Goal: Task Accomplishment & Management: Manage account settings

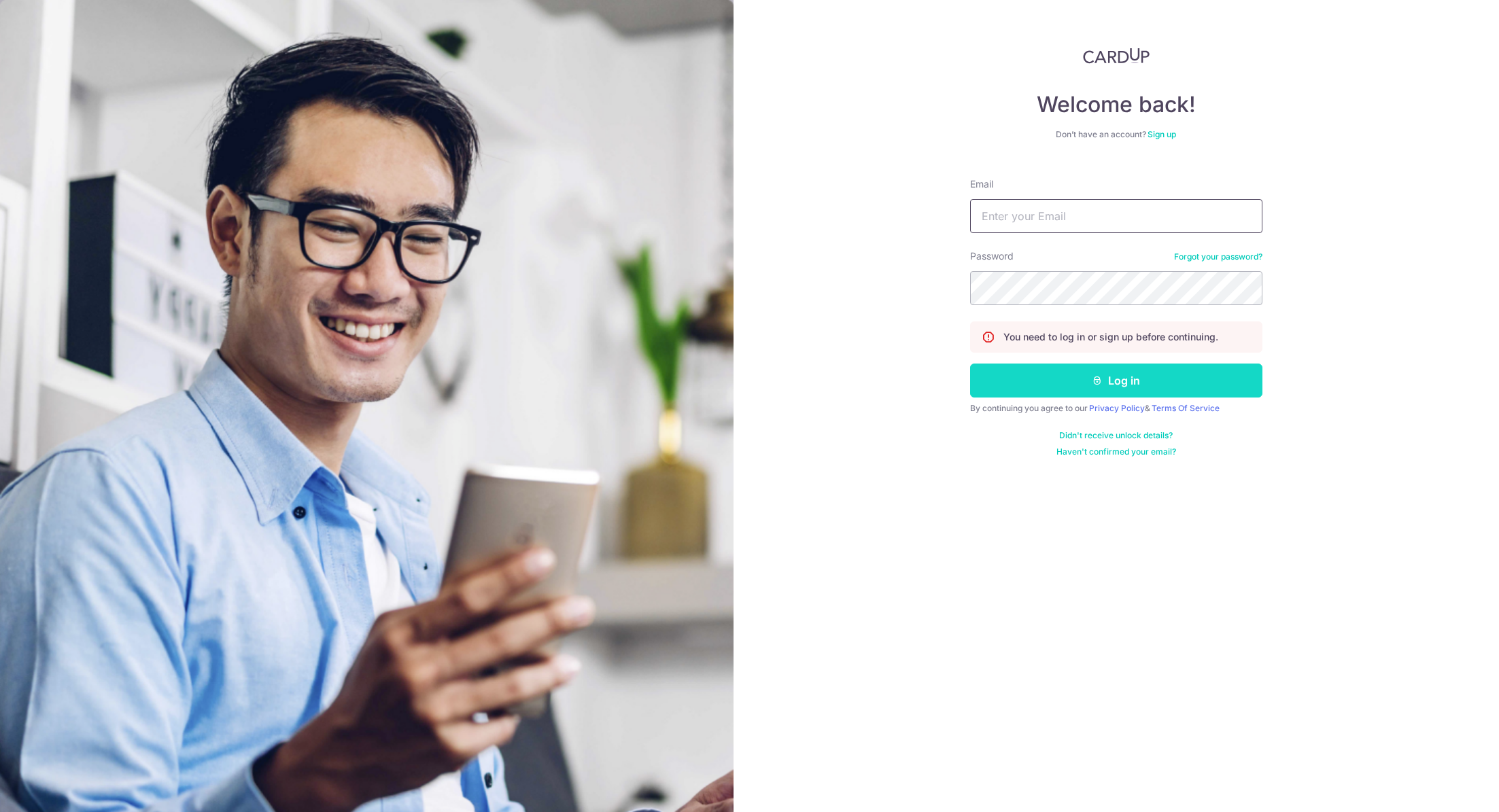
type input "[EMAIL_ADDRESS][DOMAIN_NAME]"
click at [1120, 374] on button "Log in" at bounding box center [1116, 381] width 292 height 34
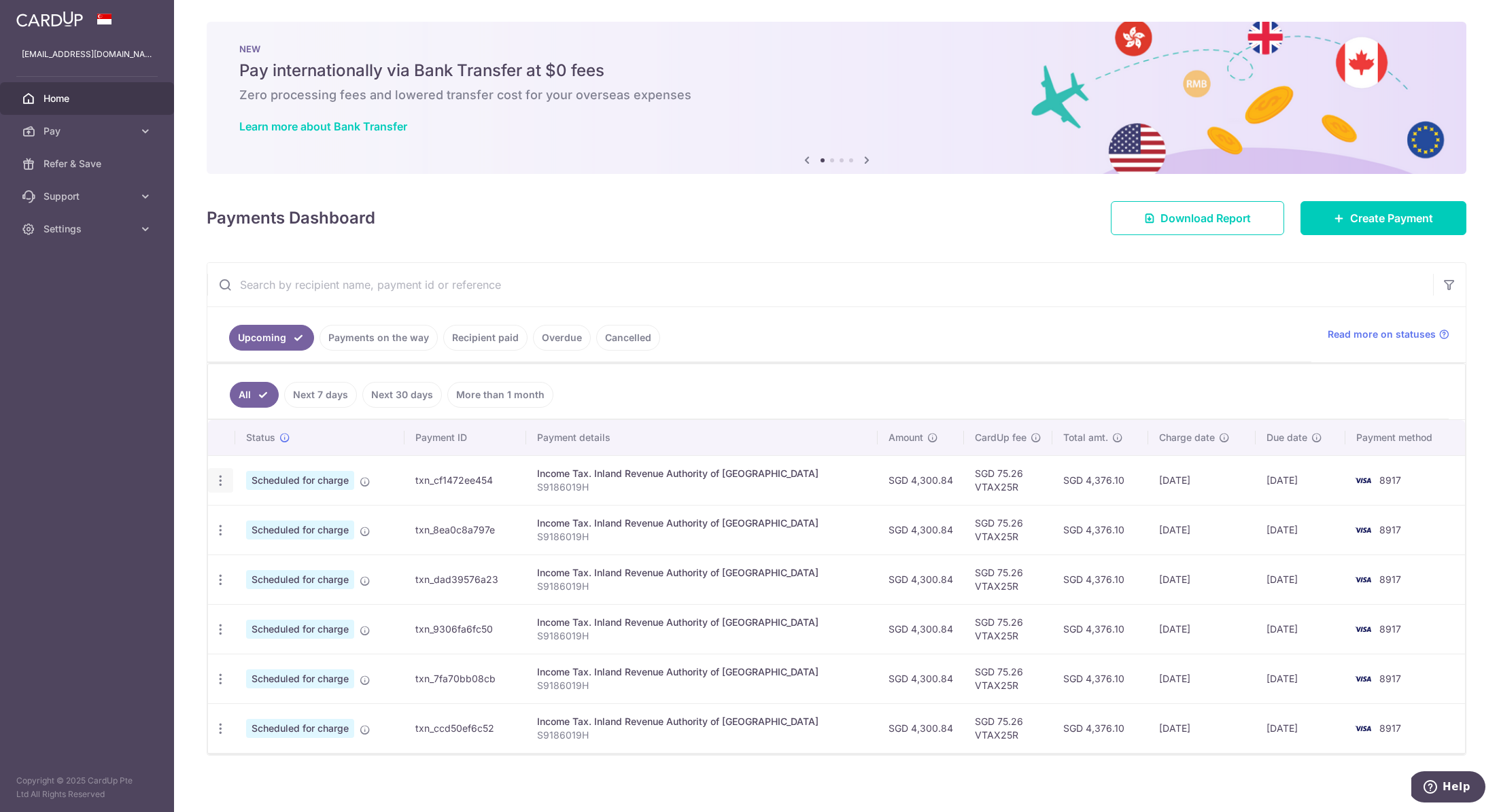
click at [211, 474] on div "Update payment Cancel payment Upload doc" at bounding box center [220, 480] width 25 height 25
click at [214, 474] on icon "button" at bounding box center [220, 481] width 14 height 14
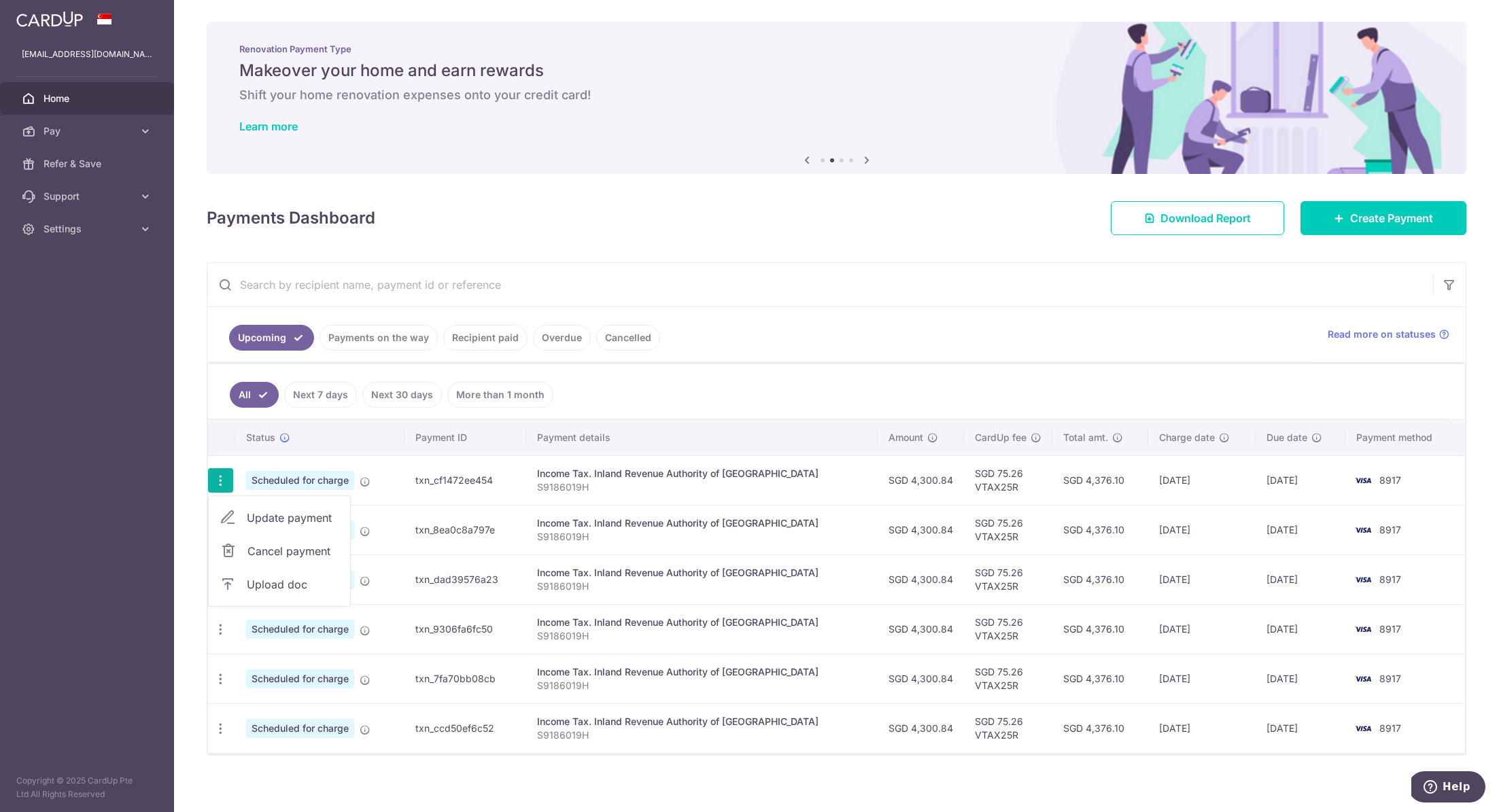
click at [278, 510] on span "Update payment" at bounding box center [293, 518] width 92 height 16
radio input "true"
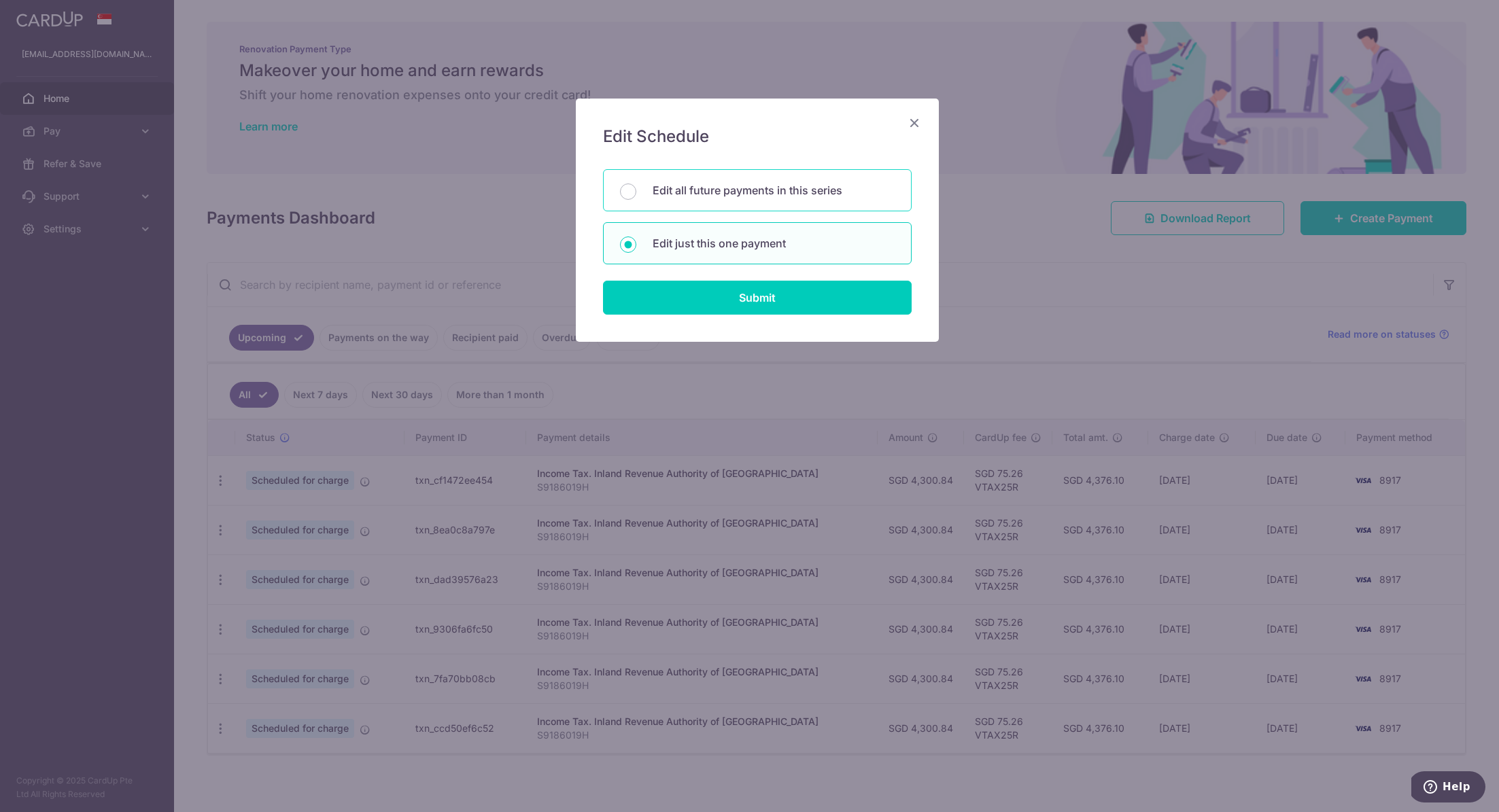
click at [757, 194] on p "Edit all future payments in this series" at bounding box center [773, 190] width 242 height 16
click at [636, 194] on input "Edit all future payments in this series" at bounding box center [628, 191] width 16 height 16
radio input "true"
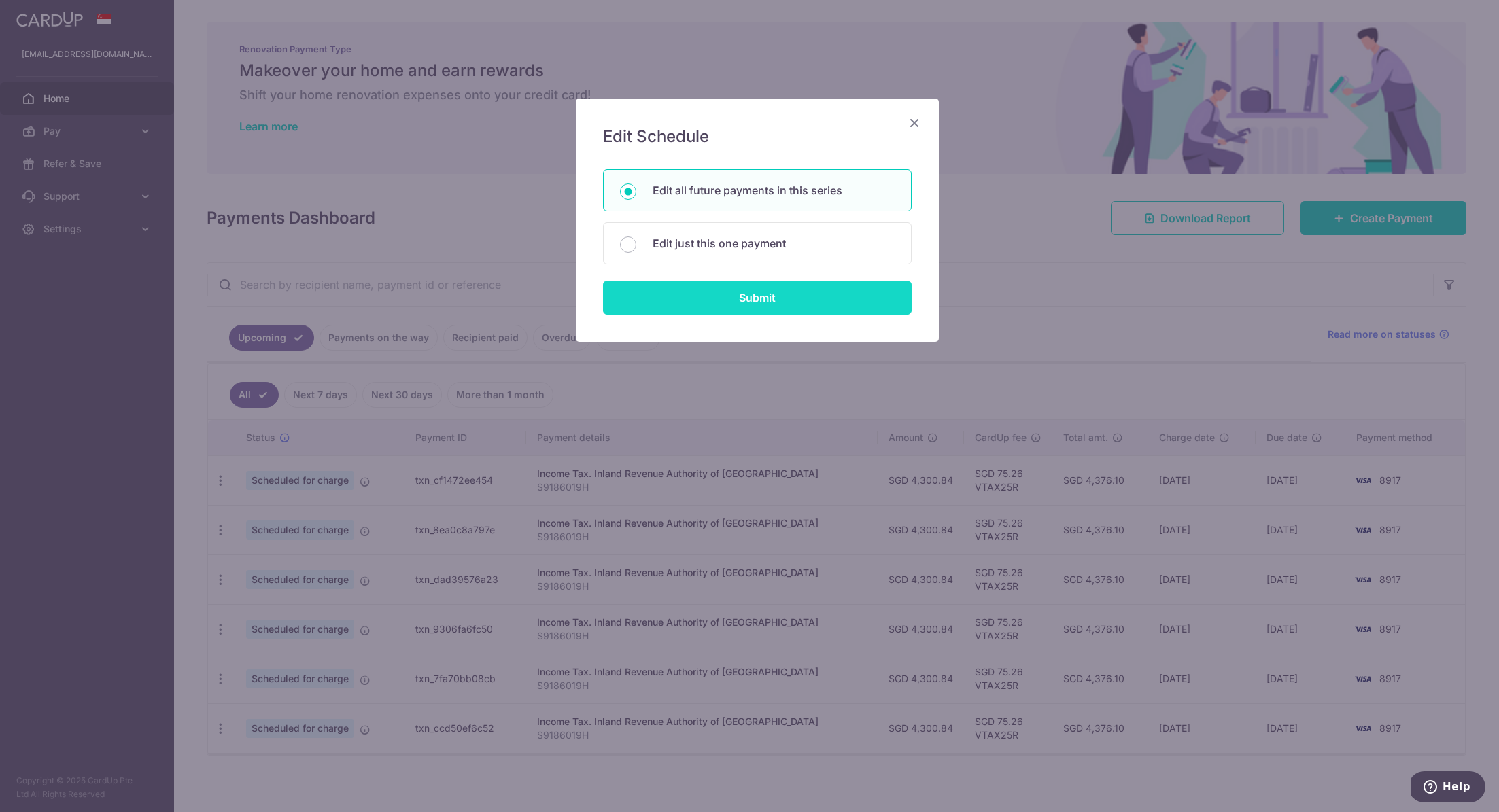
click at [748, 302] on input "Submit" at bounding box center [757, 298] width 309 height 34
radio input "true"
type input "4,300.84"
type input "S9186019H"
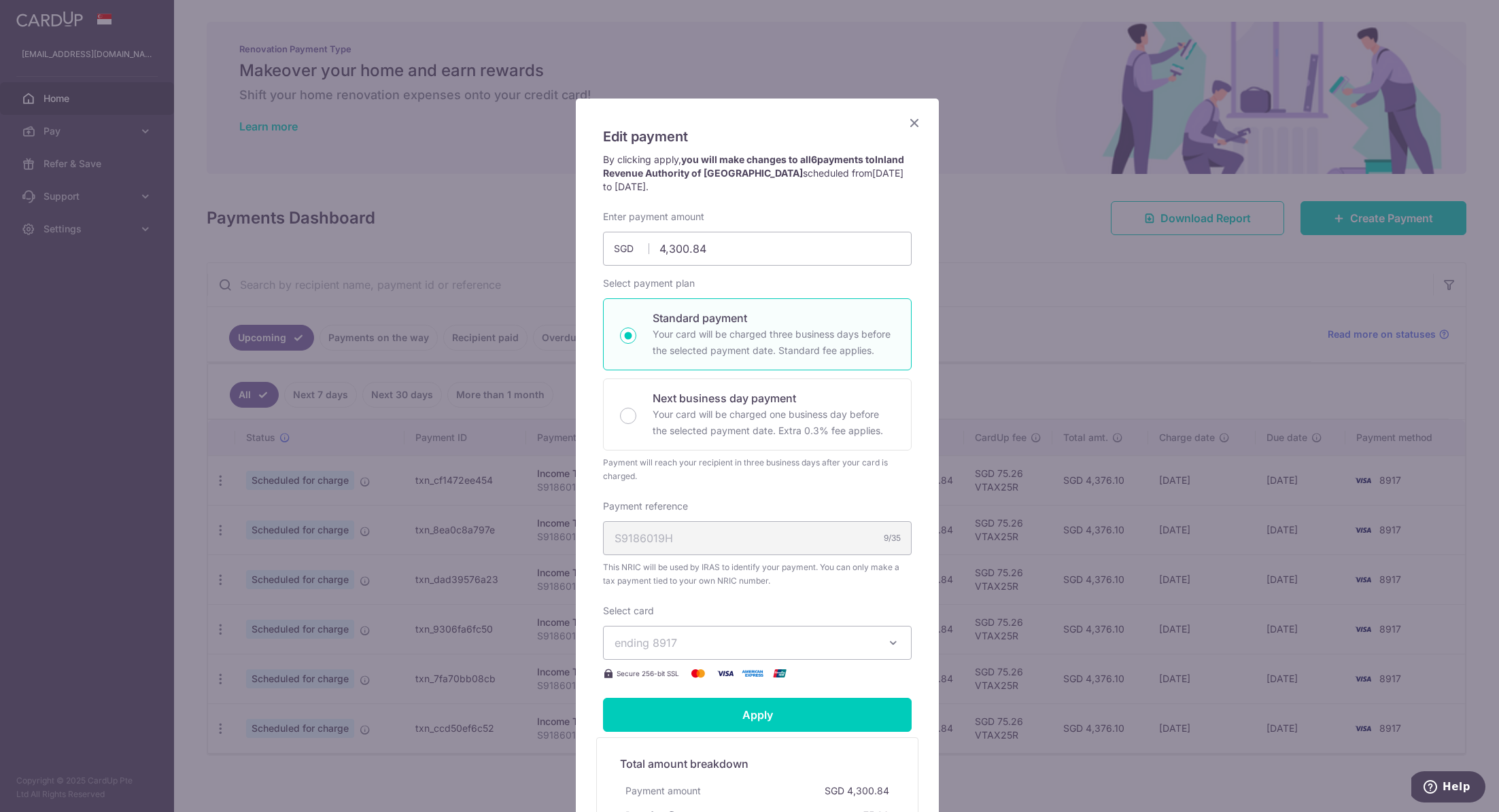
click at [725, 635] on span "ending 8917" at bounding box center [744, 643] width 261 height 16
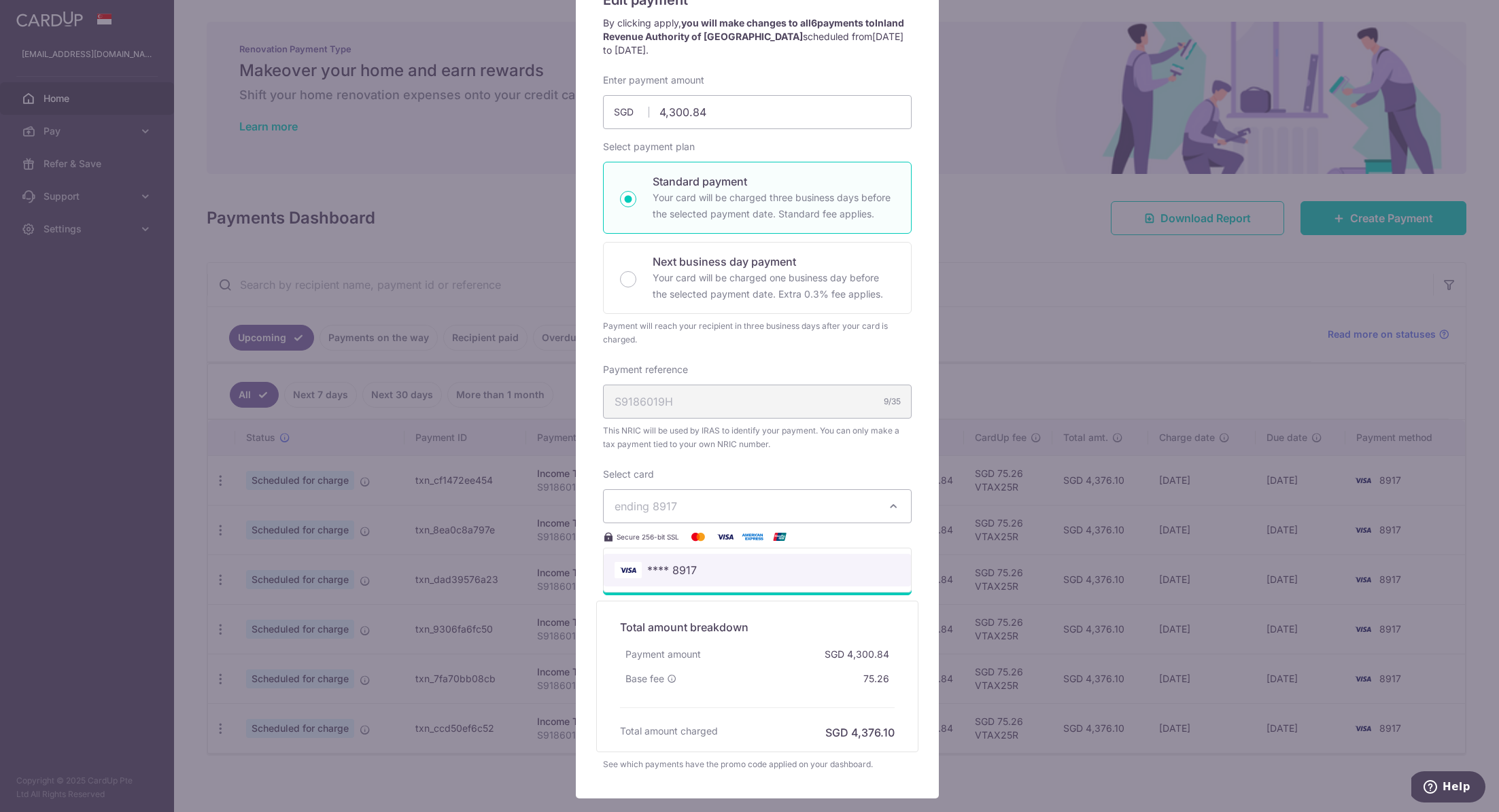
scroll to position [219, 0]
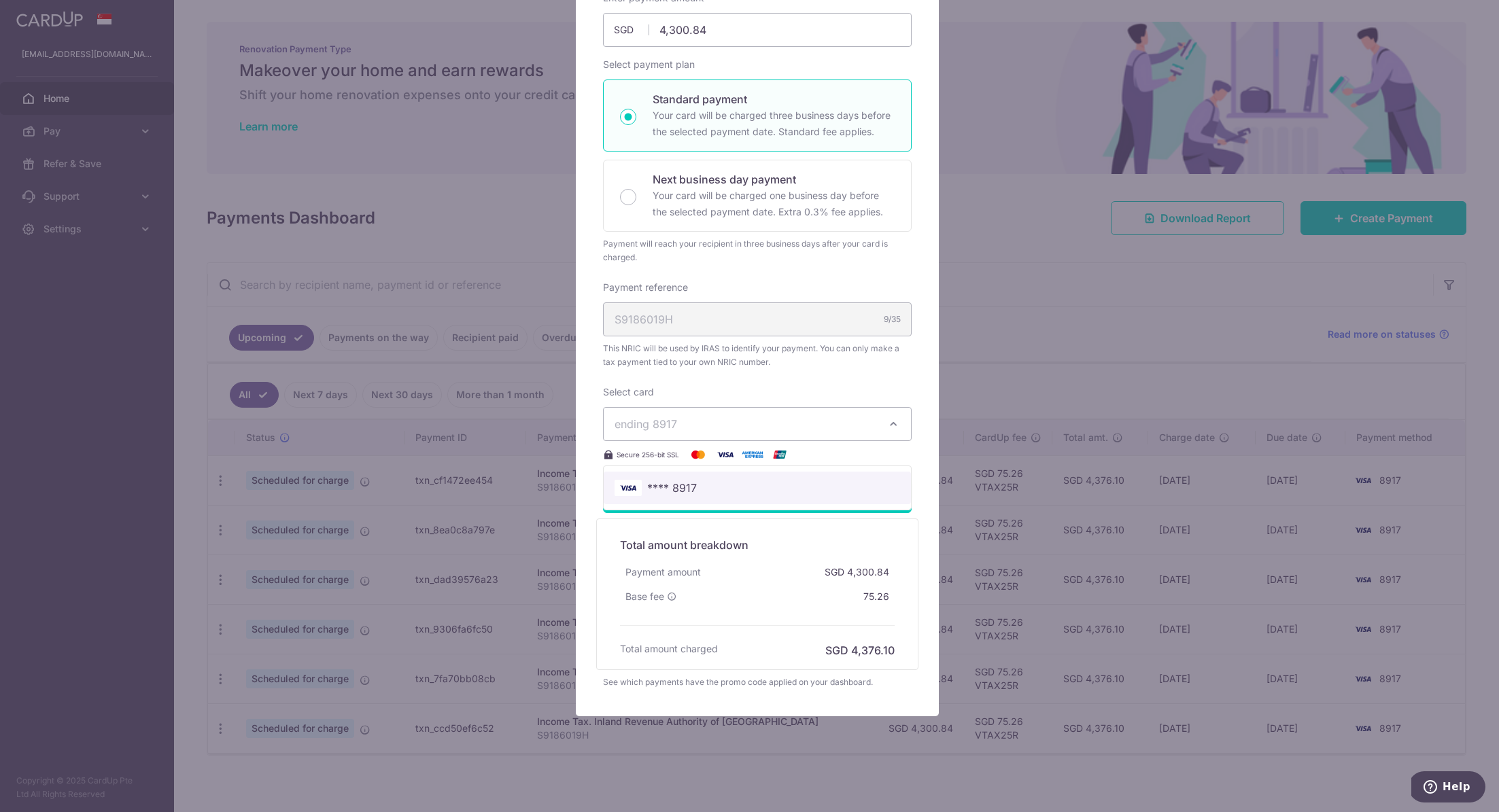
click at [680, 485] on span "**** 8917" at bounding box center [672, 488] width 50 height 16
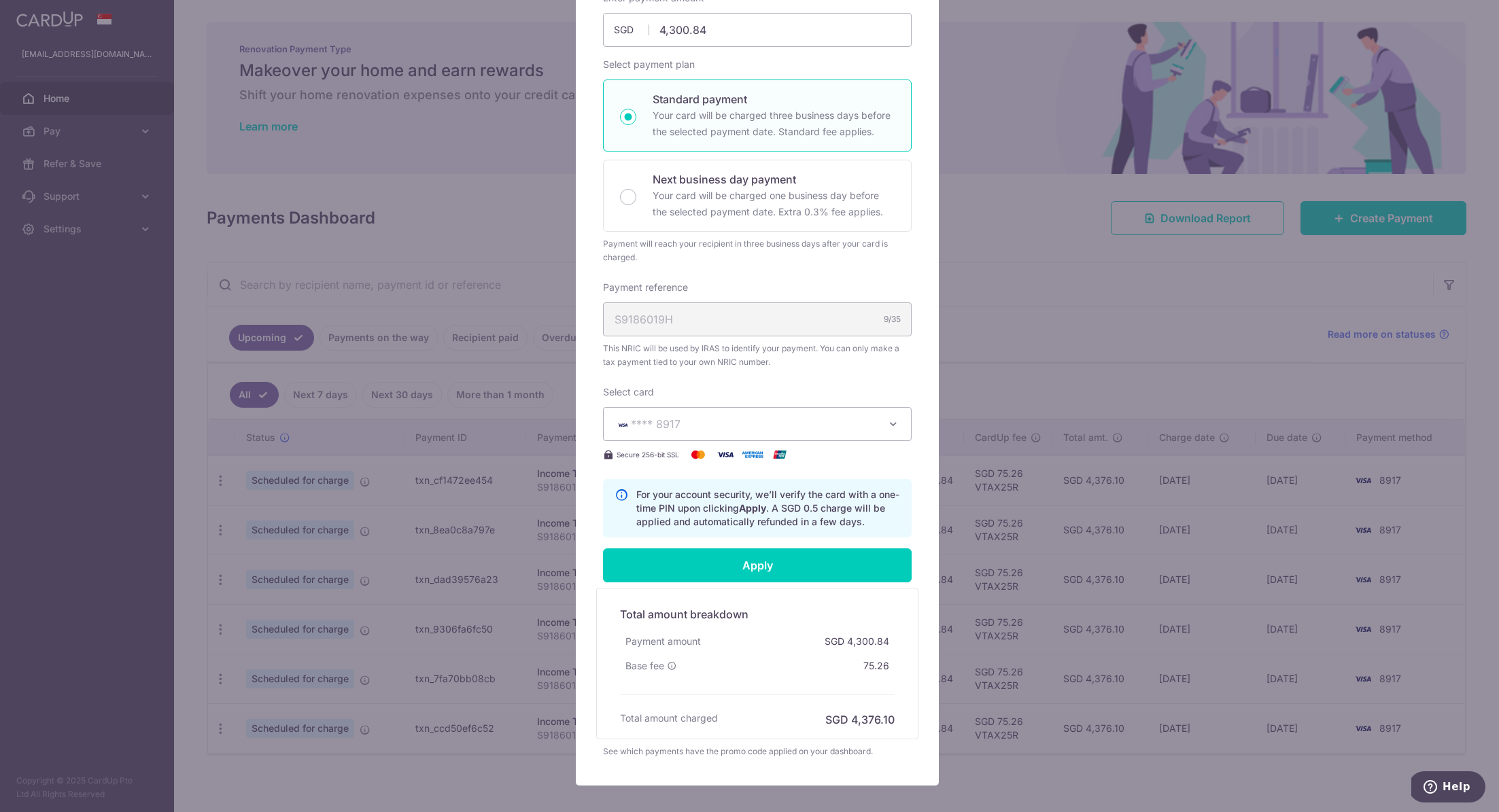
click at [695, 431] on button "**** 8917" at bounding box center [757, 424] width 309 height 34
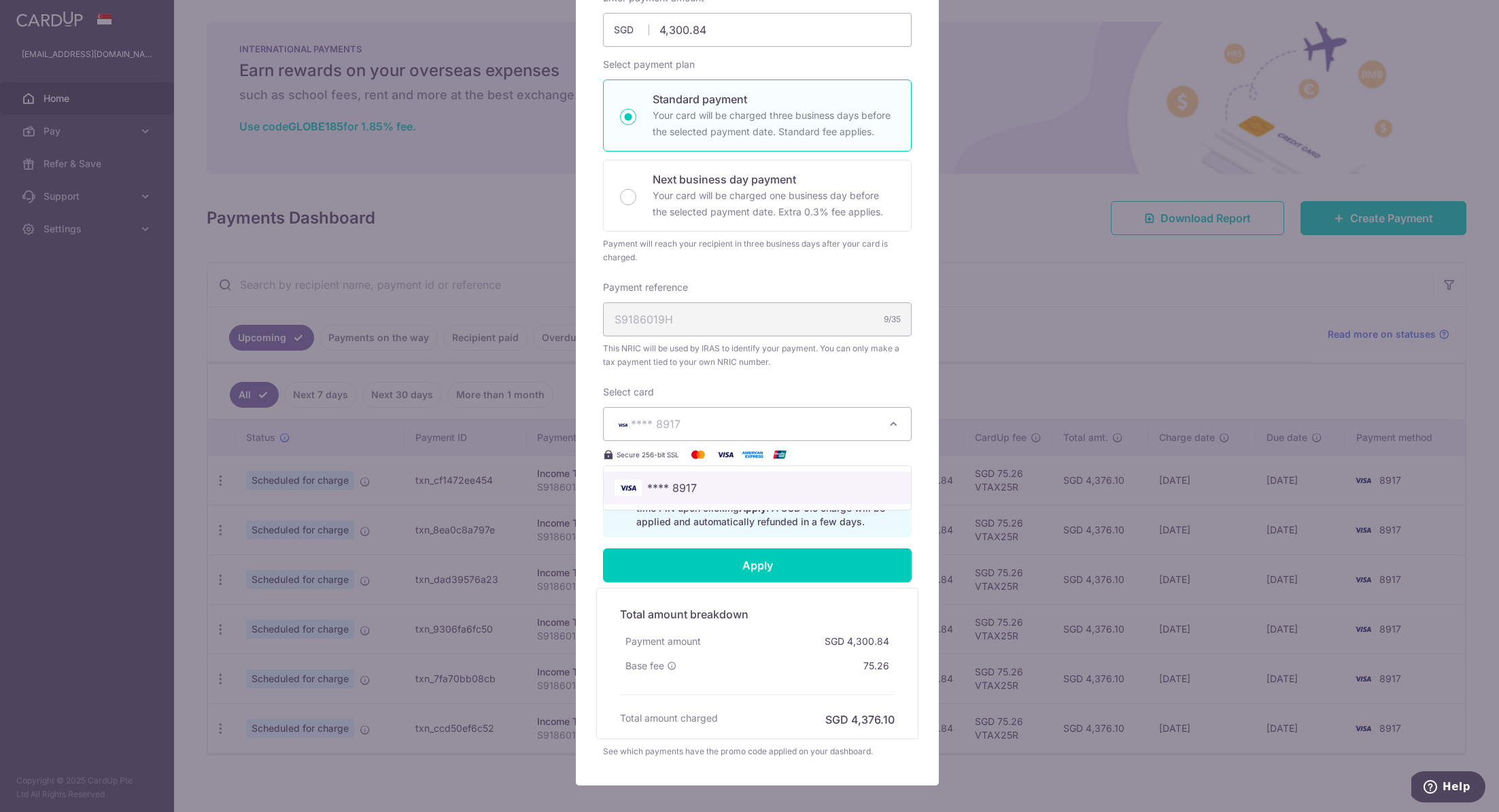
click at [699, 485] on span "**** 8917" at bounding box center [756, 488] width 285 height 16
click at [992, 101] on div "Edit payment By clicking apply, you will make changes to all 6 payments to Inla…" at bounding box center [749, 406] width 1499 height 812
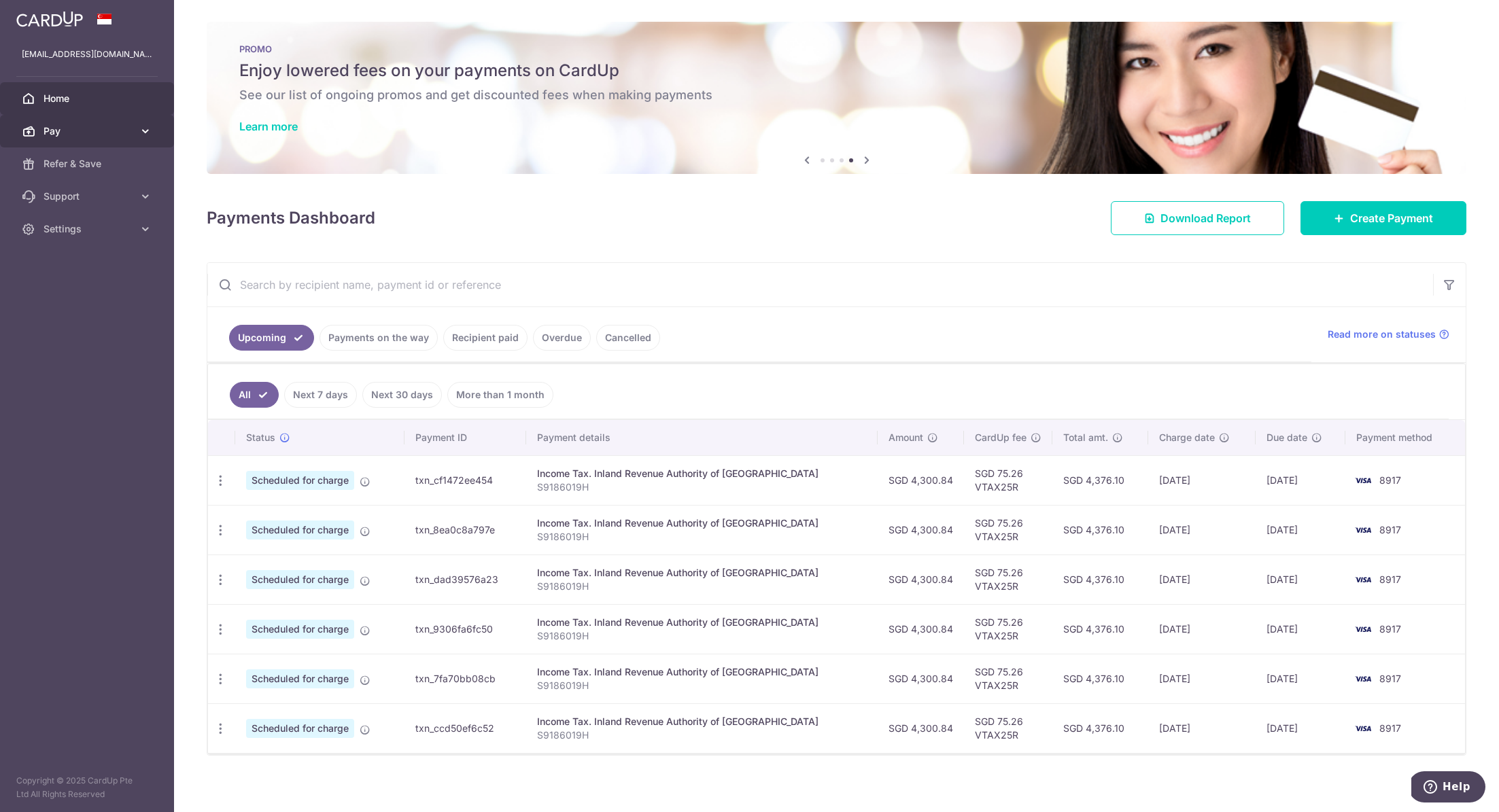
click at [99, 131] on span "Pay" at bounding box center [88, 131] width 90 height 14
click at [101, 168] on span "Payments" at bounding box center [88, 164] width 90 height 14
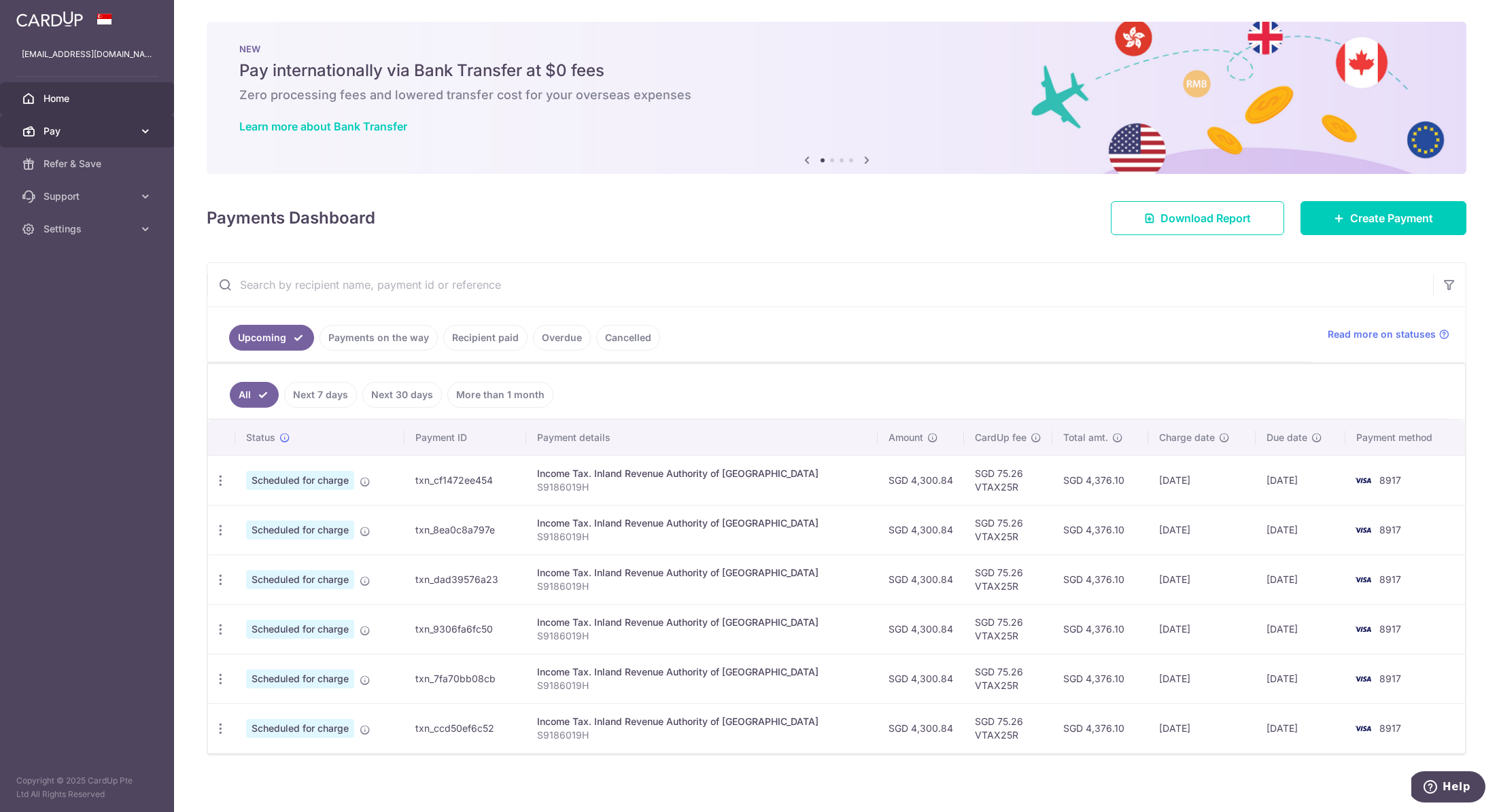
click at [96, 135] on span "Pay" at bounding box center [88, 131] width 90 height 14
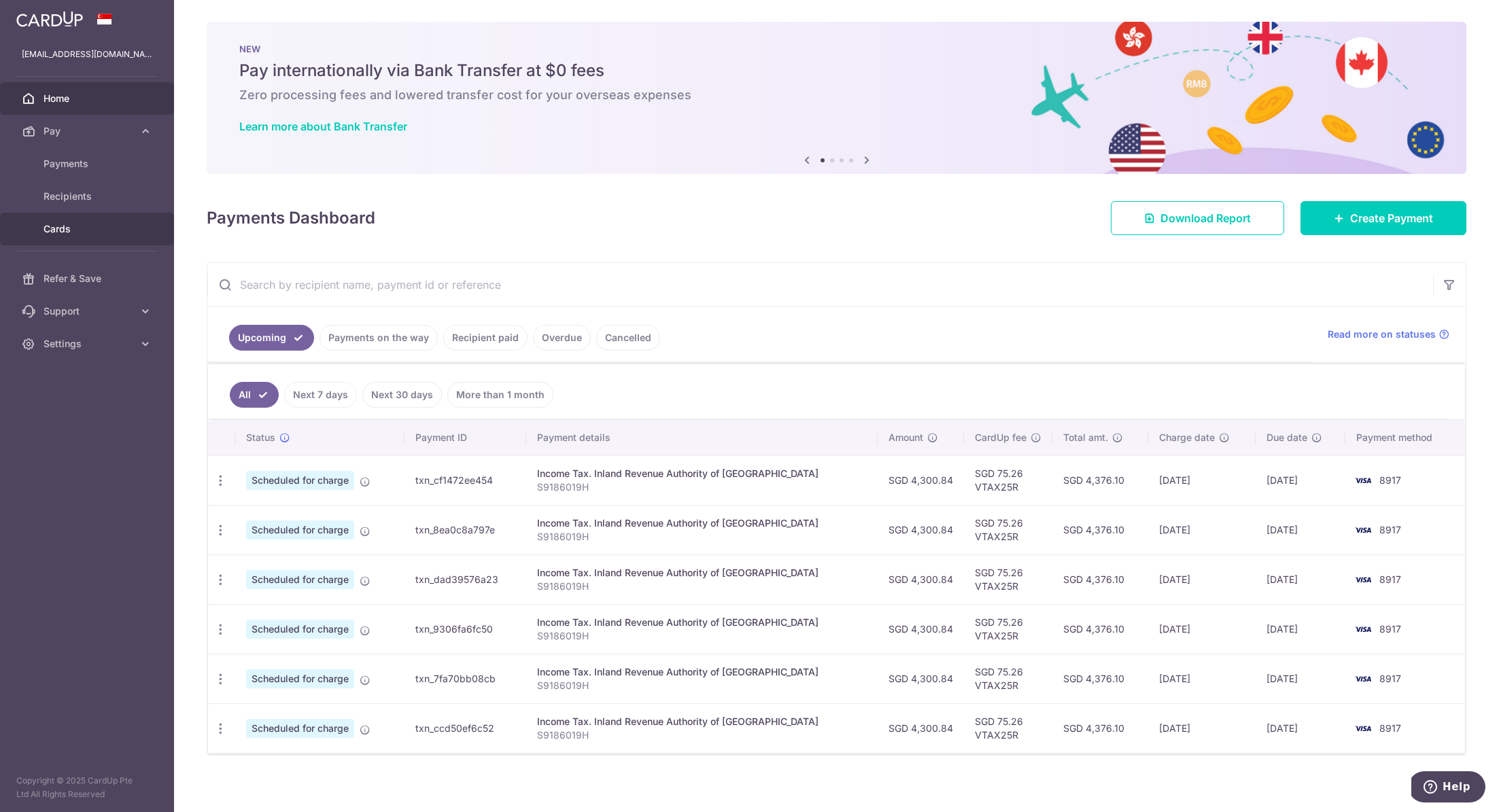
click at [80, 224] on span "Cards" at bounding box center [88, 229] width 90 height 14
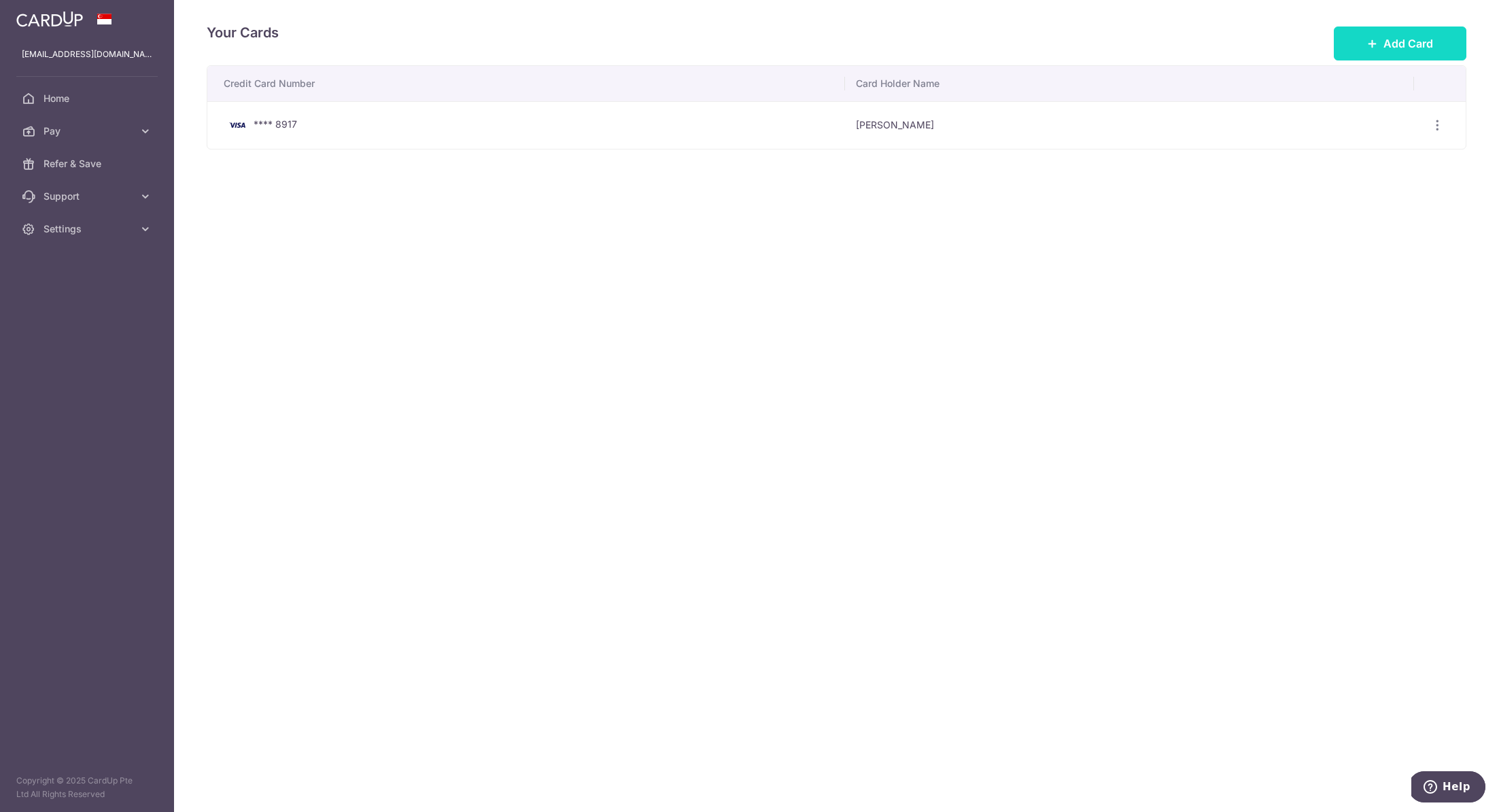
click at [1370, 48] on icon at bounding box center [1372, 43] width 11 height 11
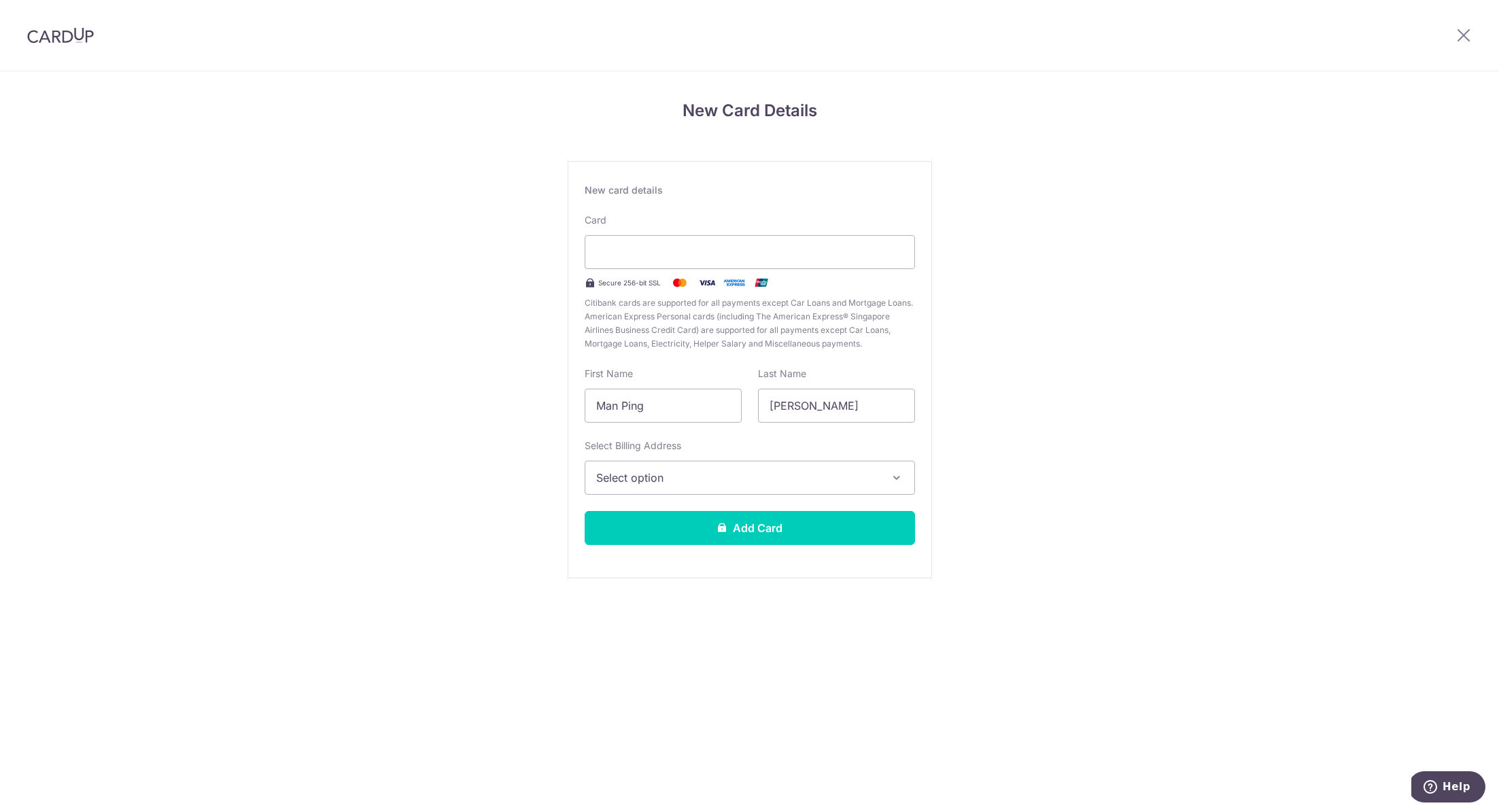
click at [480, 448] on div "New Card Details New card details Card Secure 256-bit SSL Citibank cards are su…" at bounding box center [749, 356] width 1499 height 571
click at [661, 478] on span "Select option" at bounding box center [737, 478] width 283 height 16
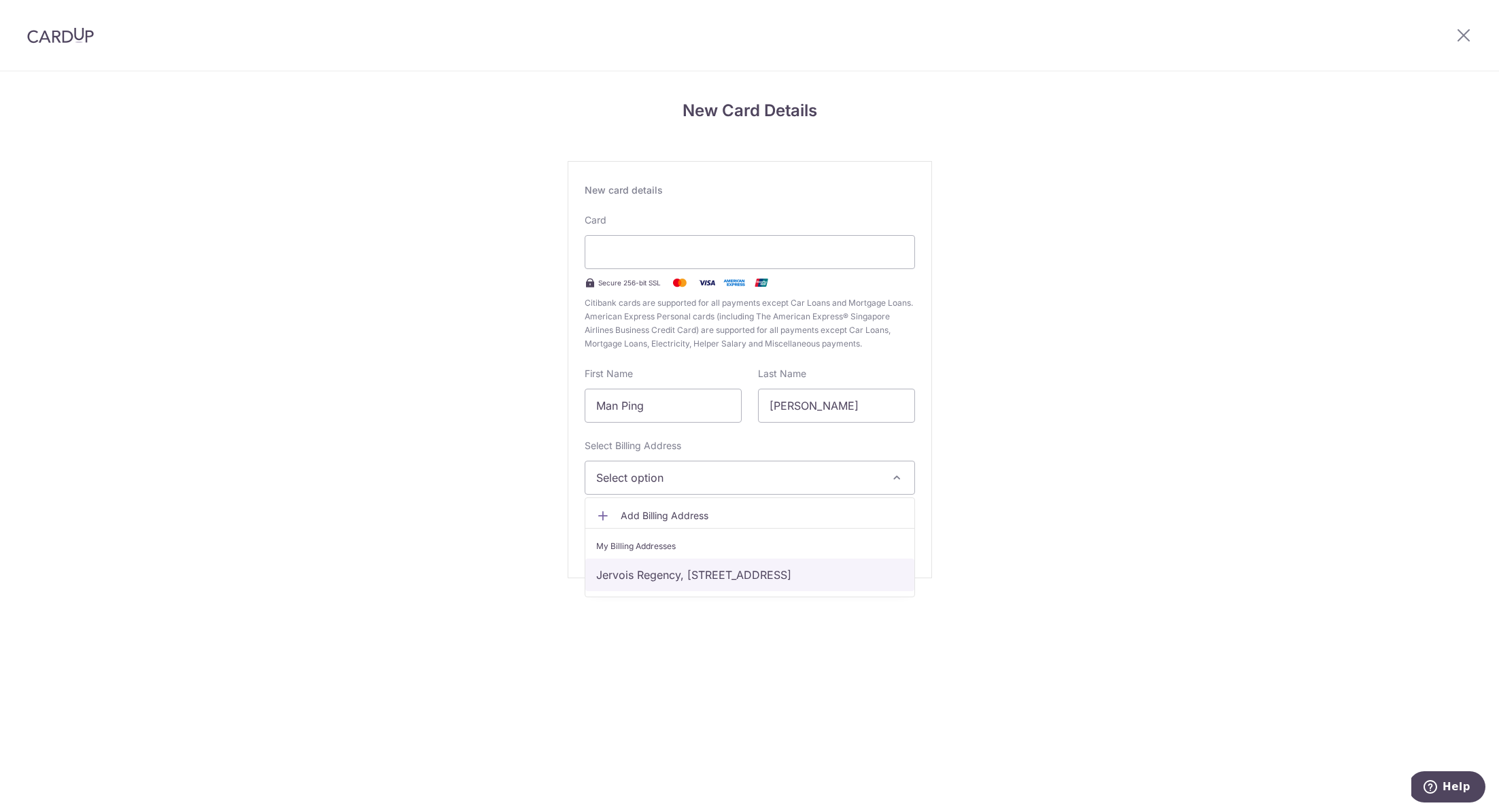
click at [680, 578] on link "Jervois Regency, #03-05, 49 Jervois Road, Singapore, Singapore-249081" at bounding box center [749, 575] width 329 height 33
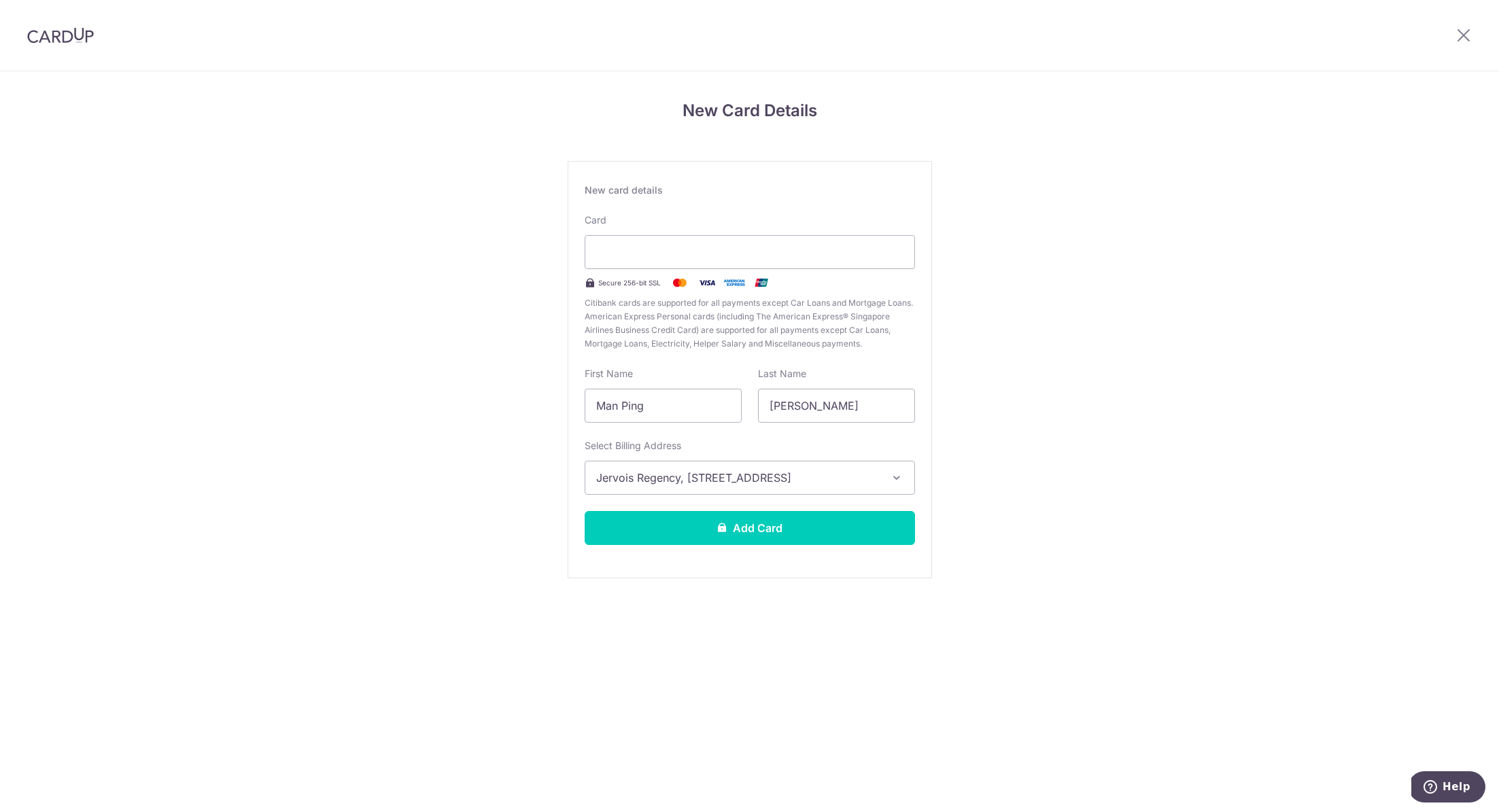
click at [701, 659] on section "New Card Details New card details Card Secure 256-bit SSL Citibank cards are su…" at bounding box center [749, 441] width 1499 height 741
click at [728, 536] on button "Add Card" at bounding box center [749, 528] width 330 height 34
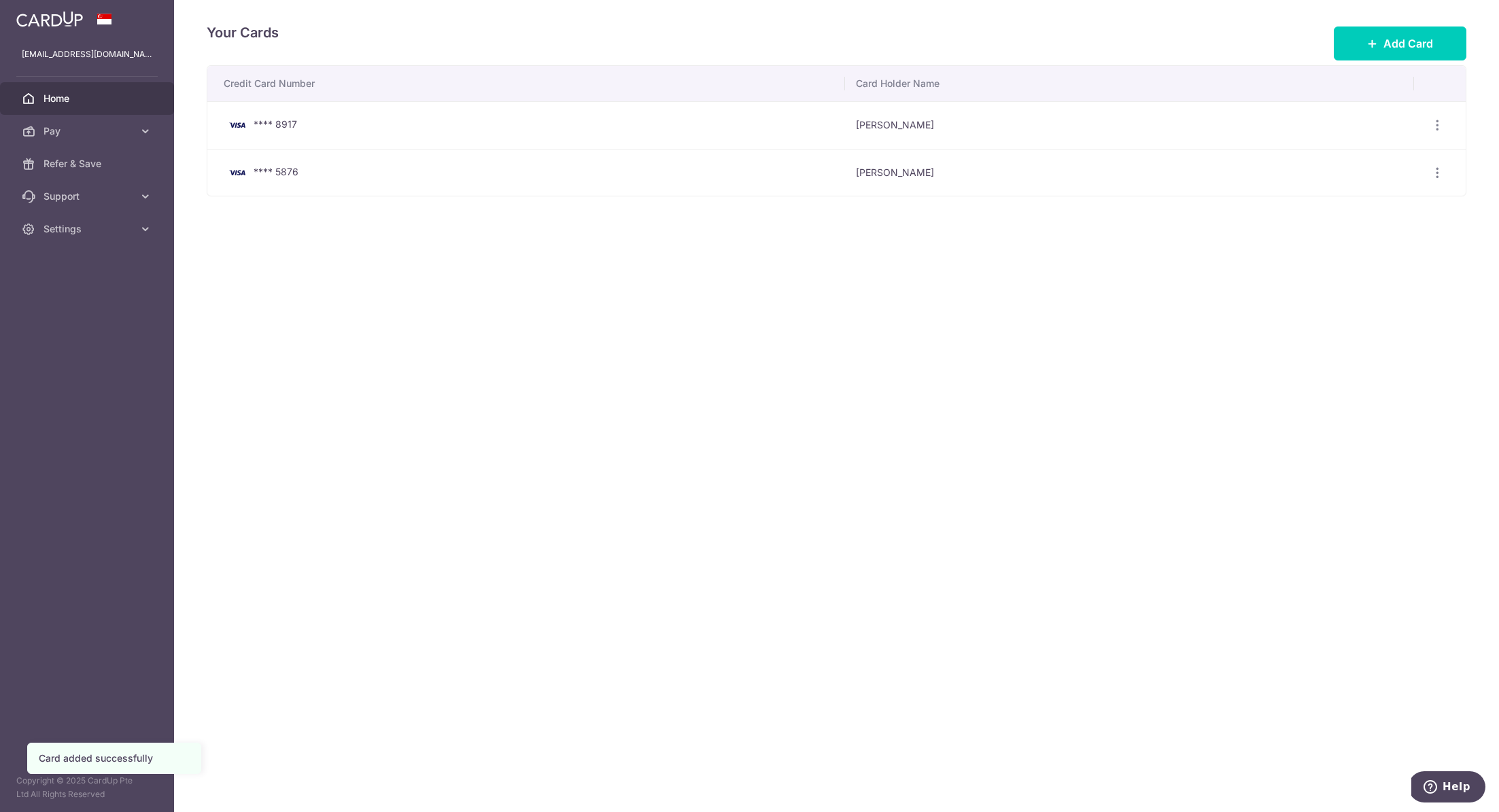
click at [60, 107] on link "Home" at bounding box center [87, 98] width 174 height 33
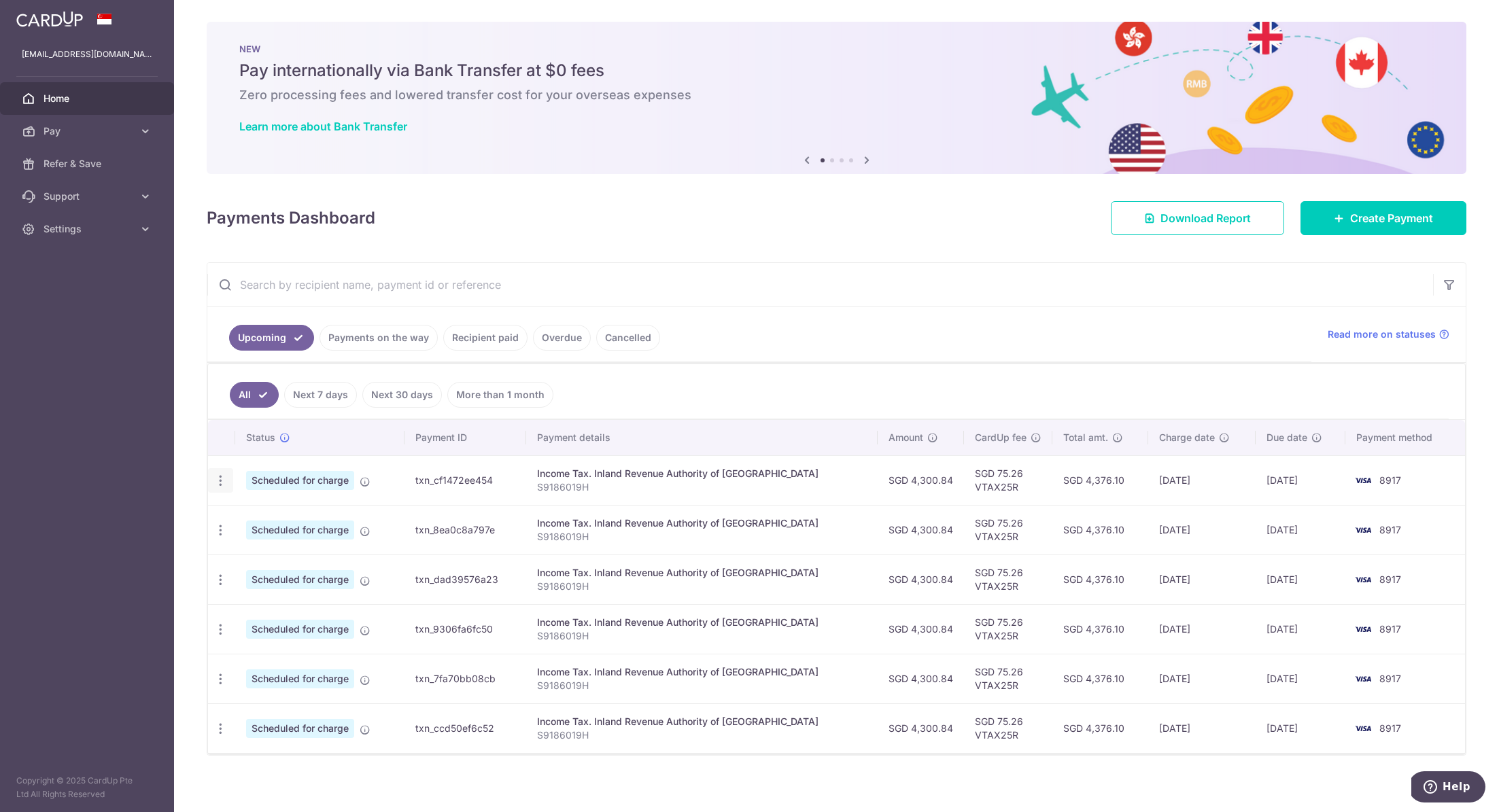
click at [221, 476] on icon "button" at bounding box center [220, 481] width 14 height 14
click at [279, 511] on span "Update payment" at bounding box center [293, 518] width 92 height 16
radio input "true"
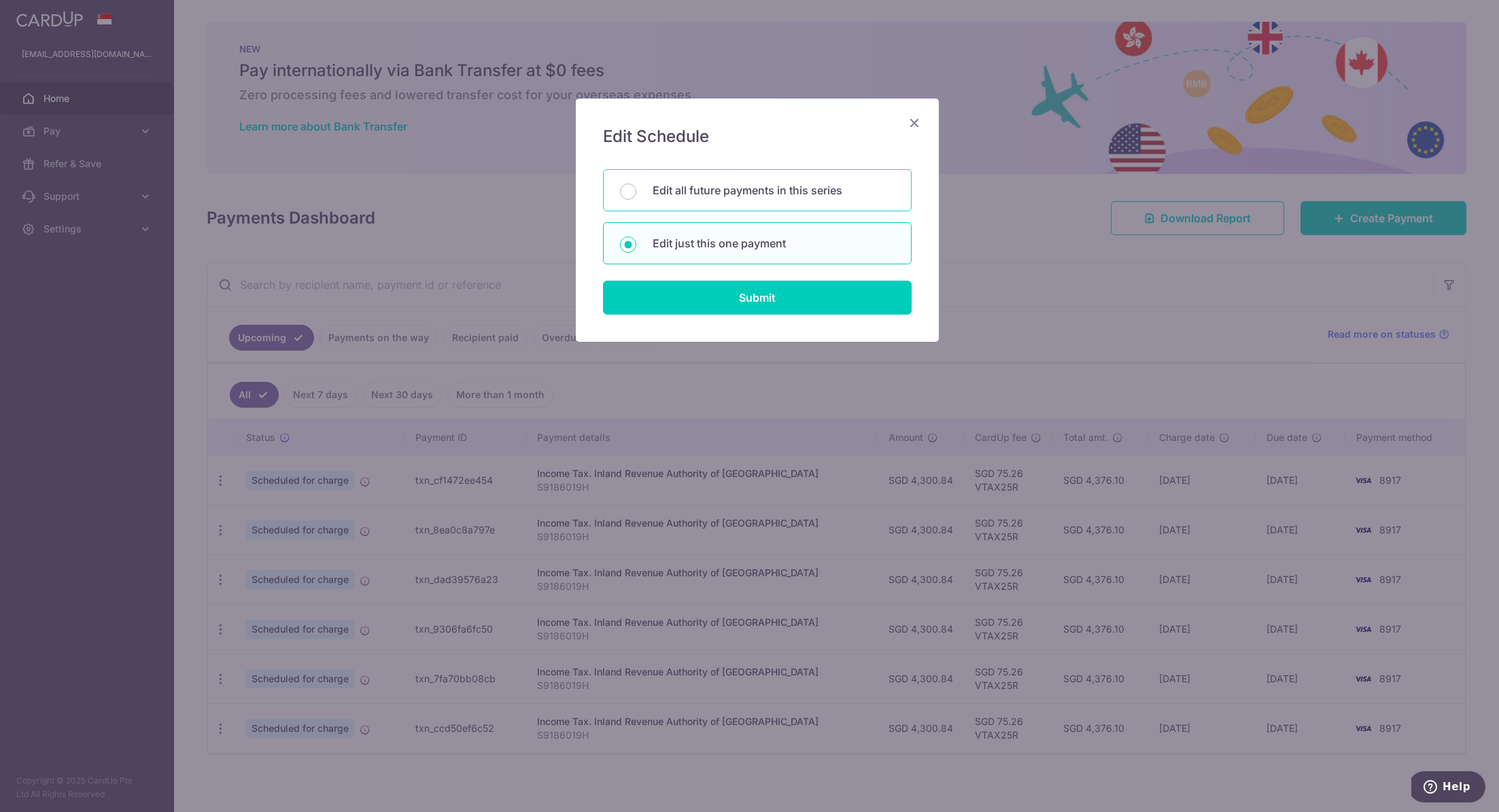
click at [750, 182] on p "Edit all future payments in this series" at bounding box center [773, 190] width 242 height 16
click at [636, 183] on input "Edit all future payments in this series" at bounding box center [628, 191] width 16 height 16
radio input "true"
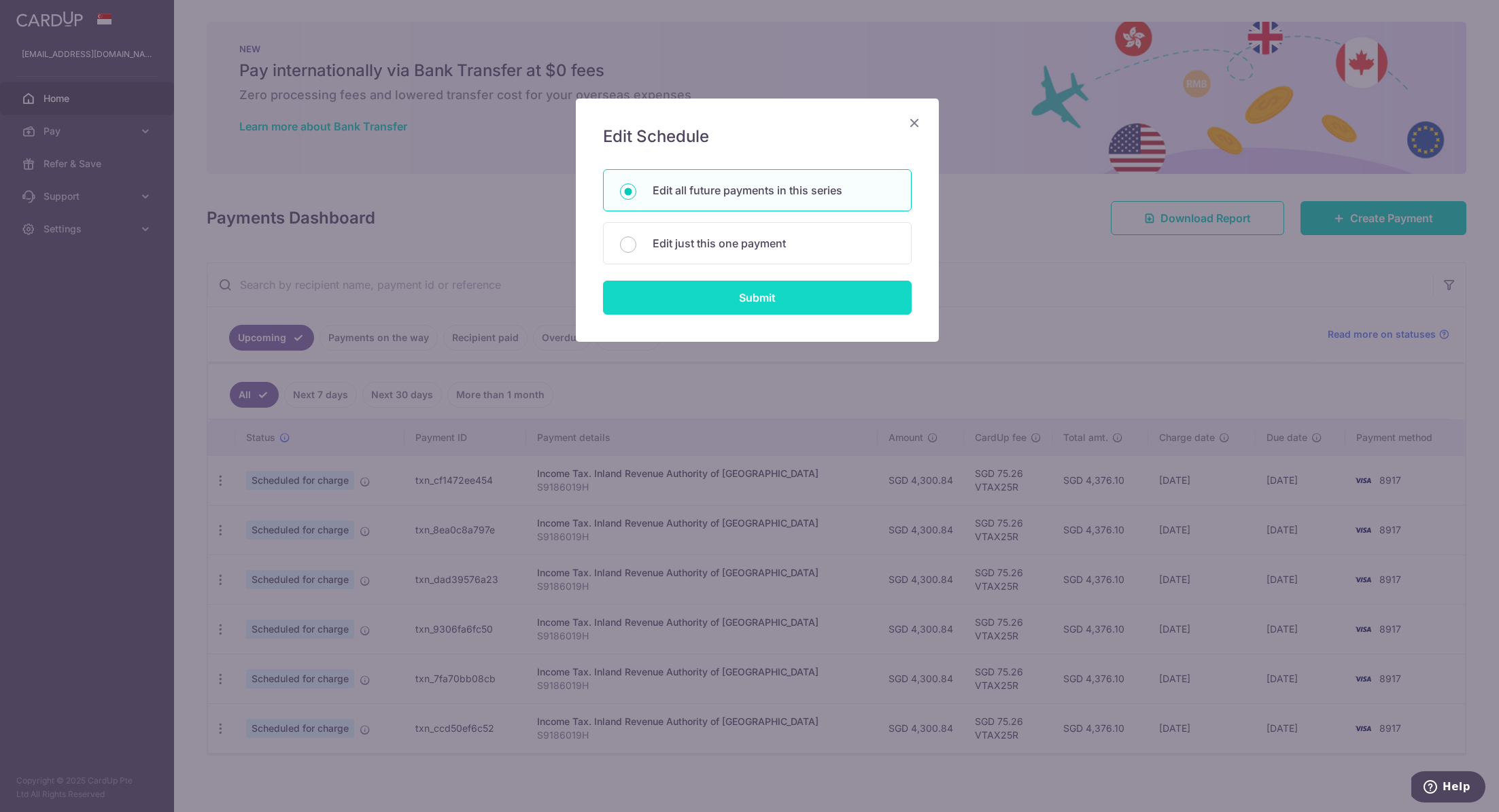
click at [784, 302] on input "Submit" at bounding box center [757, 298] width 309 height 34
radio input "true"
type input "4,300.84"
type input "S9186019H"
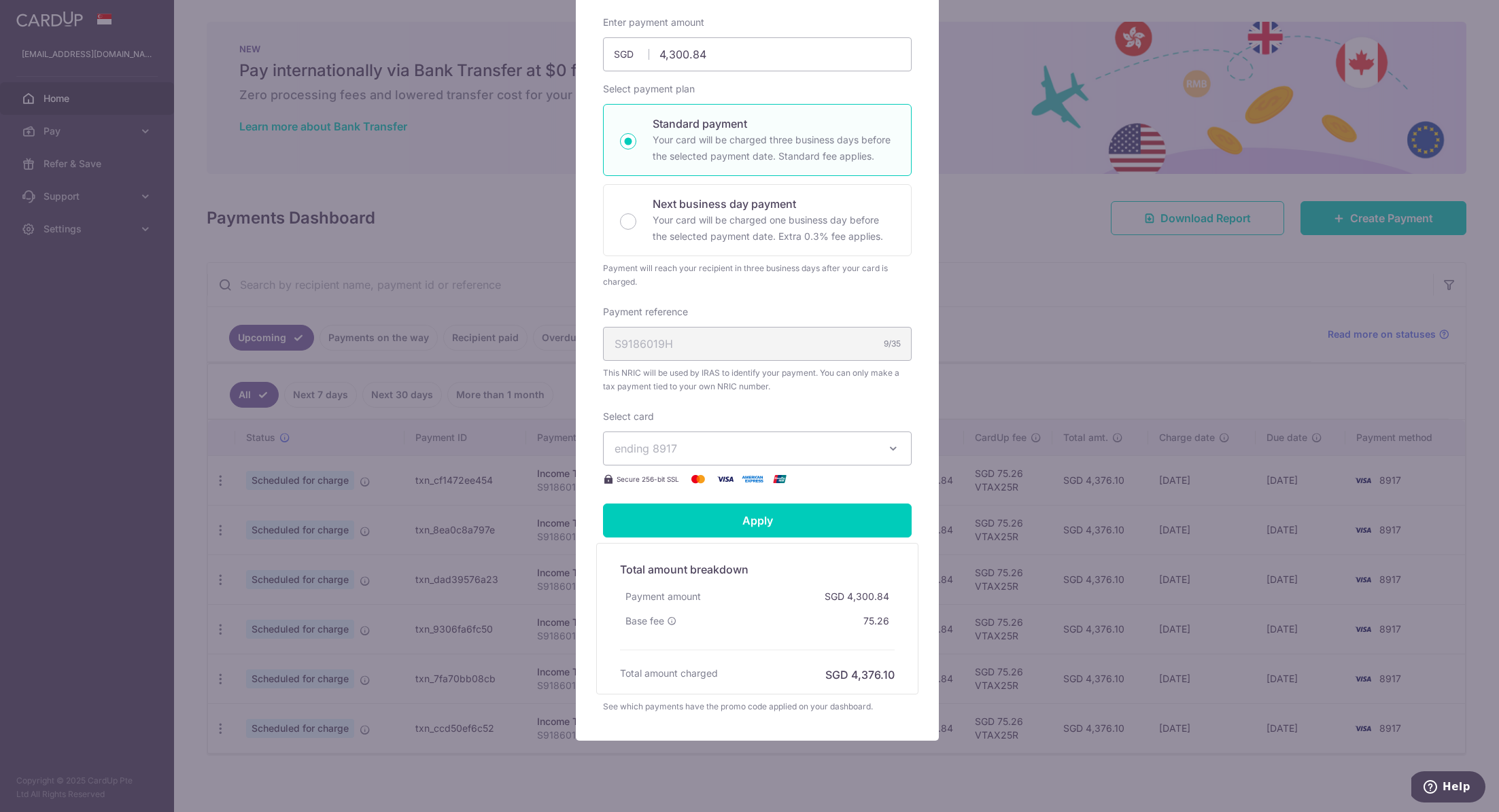
scroll to position [219, 0]
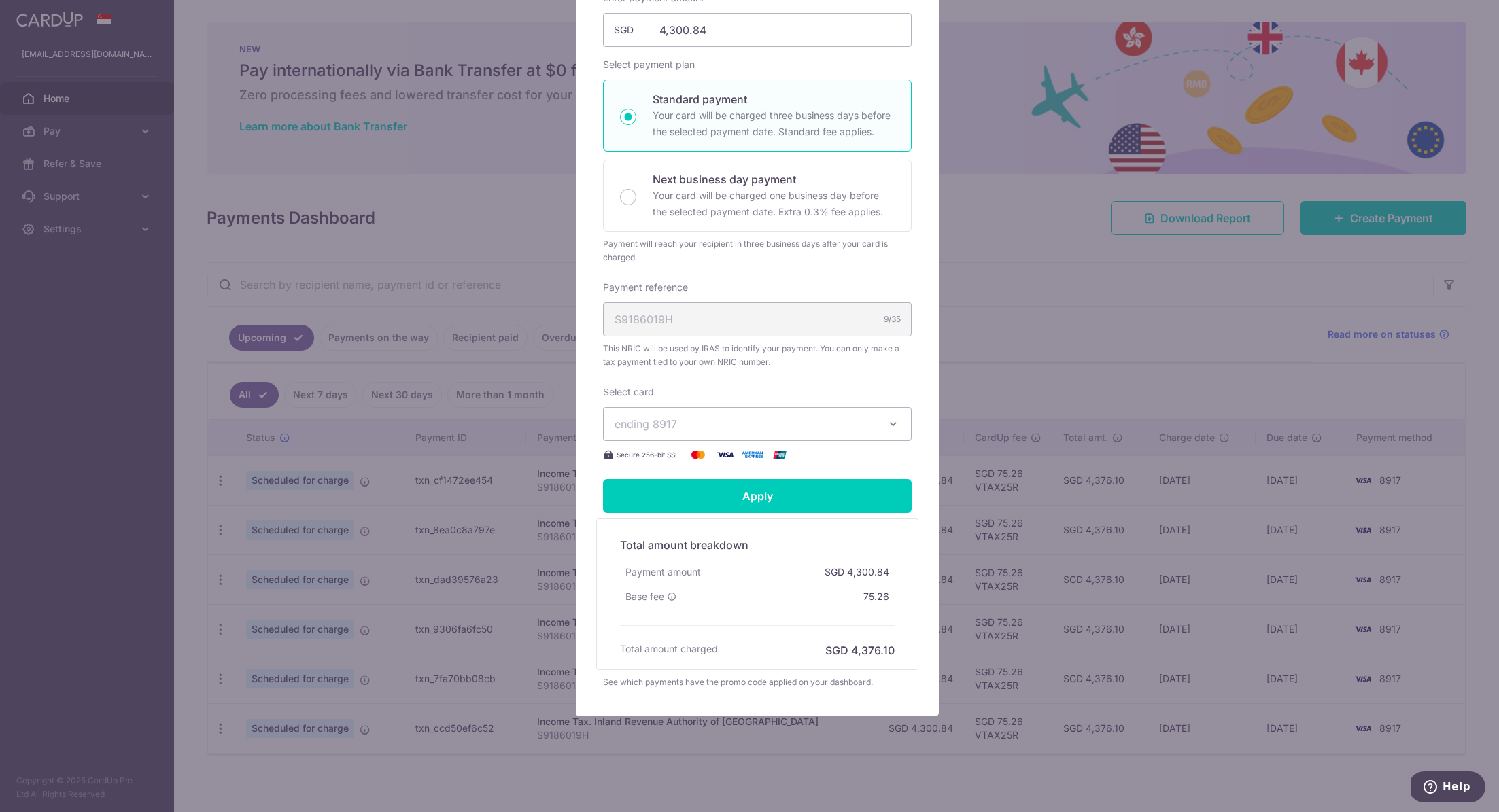
click at [867, 421] on span "ending 8917" at bounding box center [744, 424] width 261 height 16
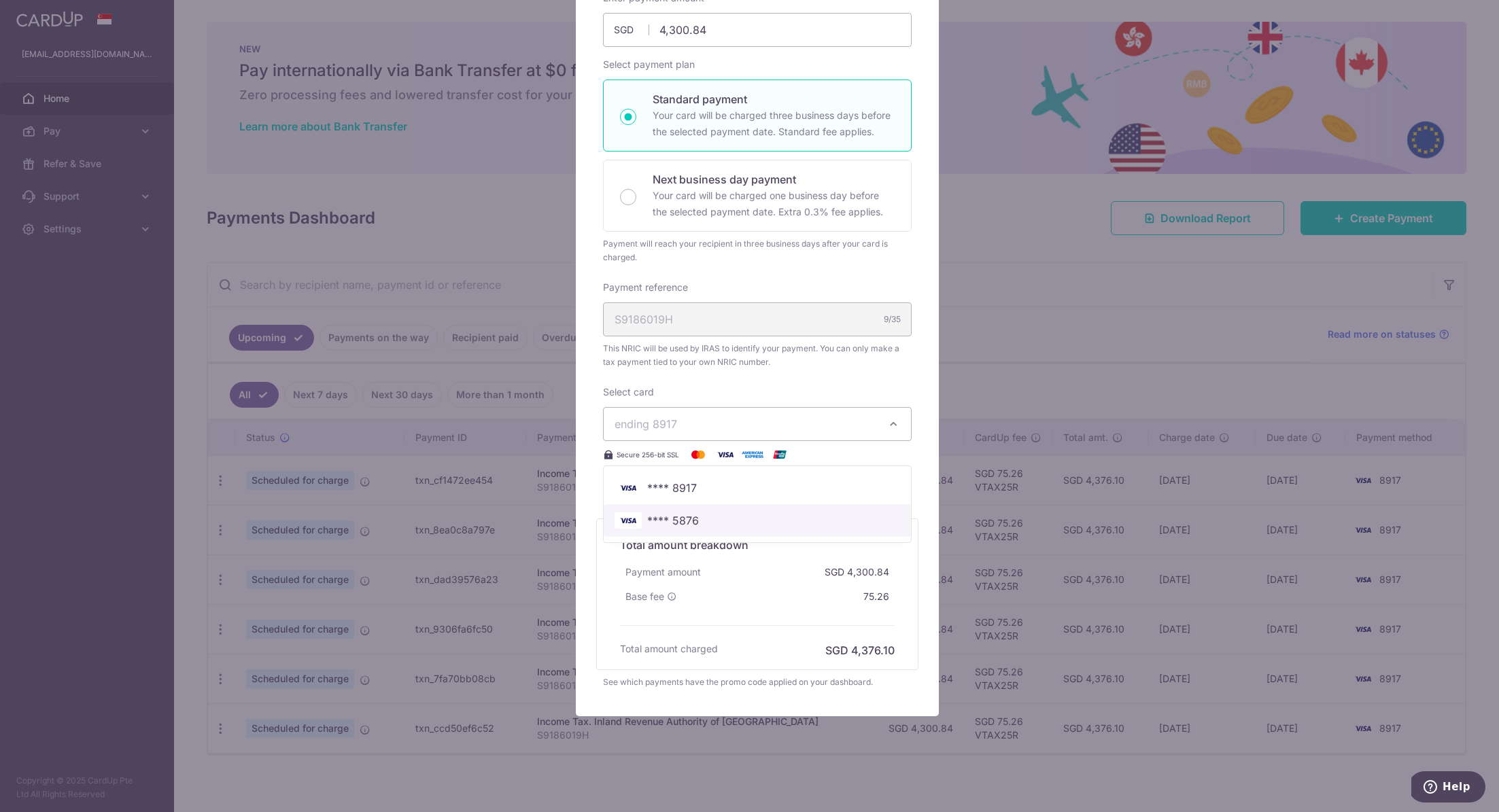
click at [725, 514] on span "**** 5876" at bounding box center [756, 520] width 285 height 16
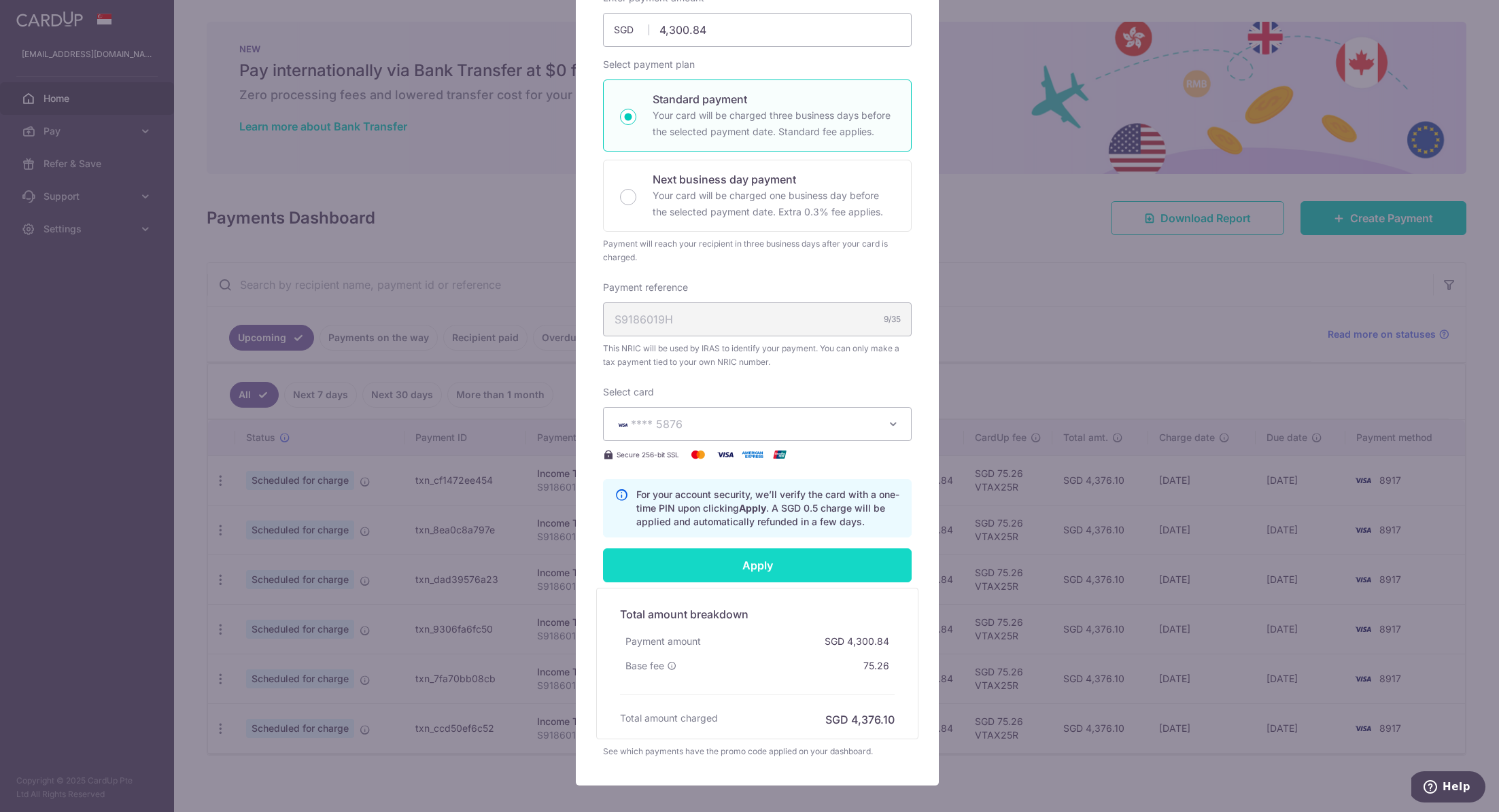
click at [793, 563] on input "Apply" at bounding box center [757, 565] width 309 height 34
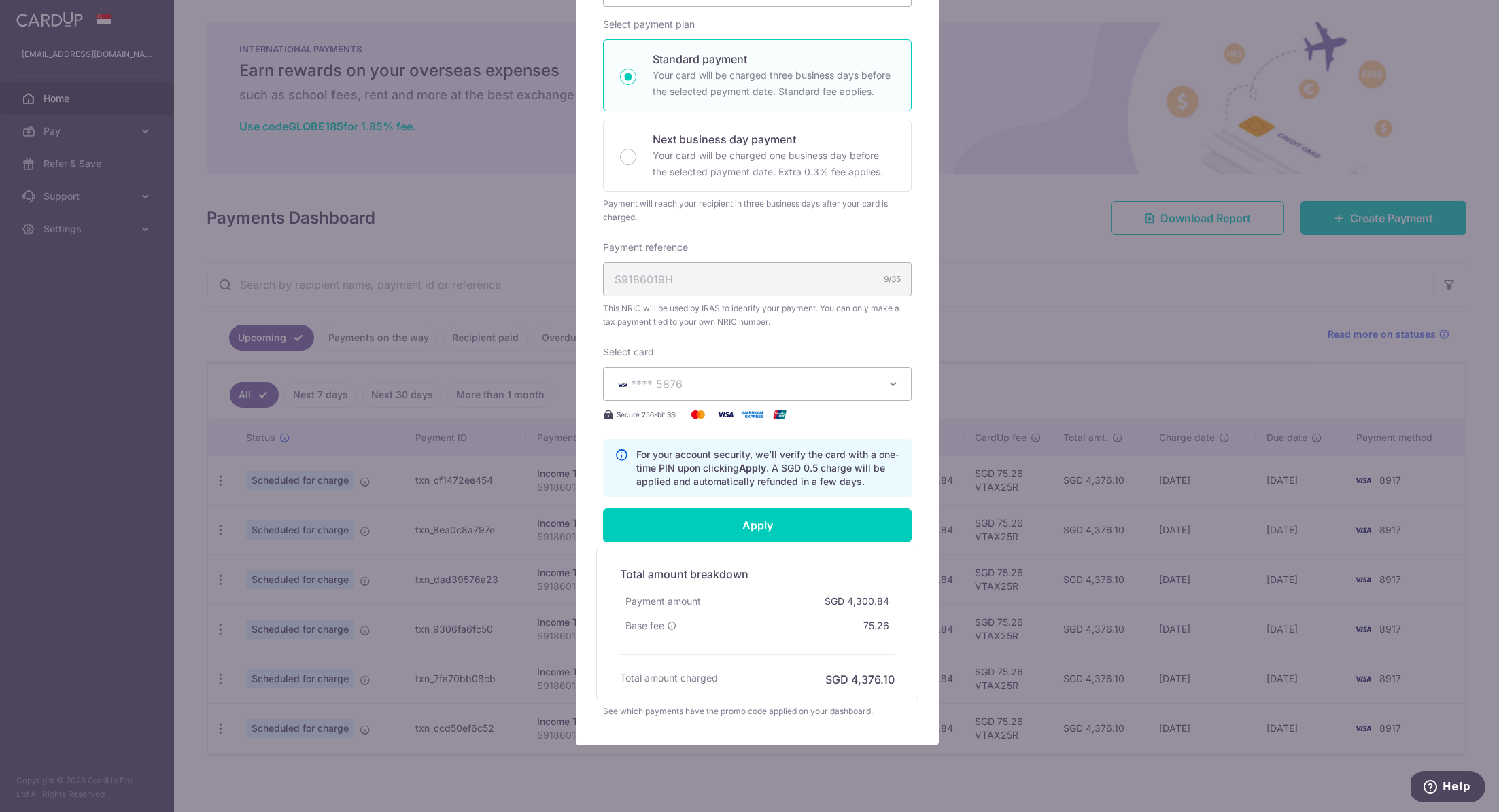
scroll to position [1, 0]
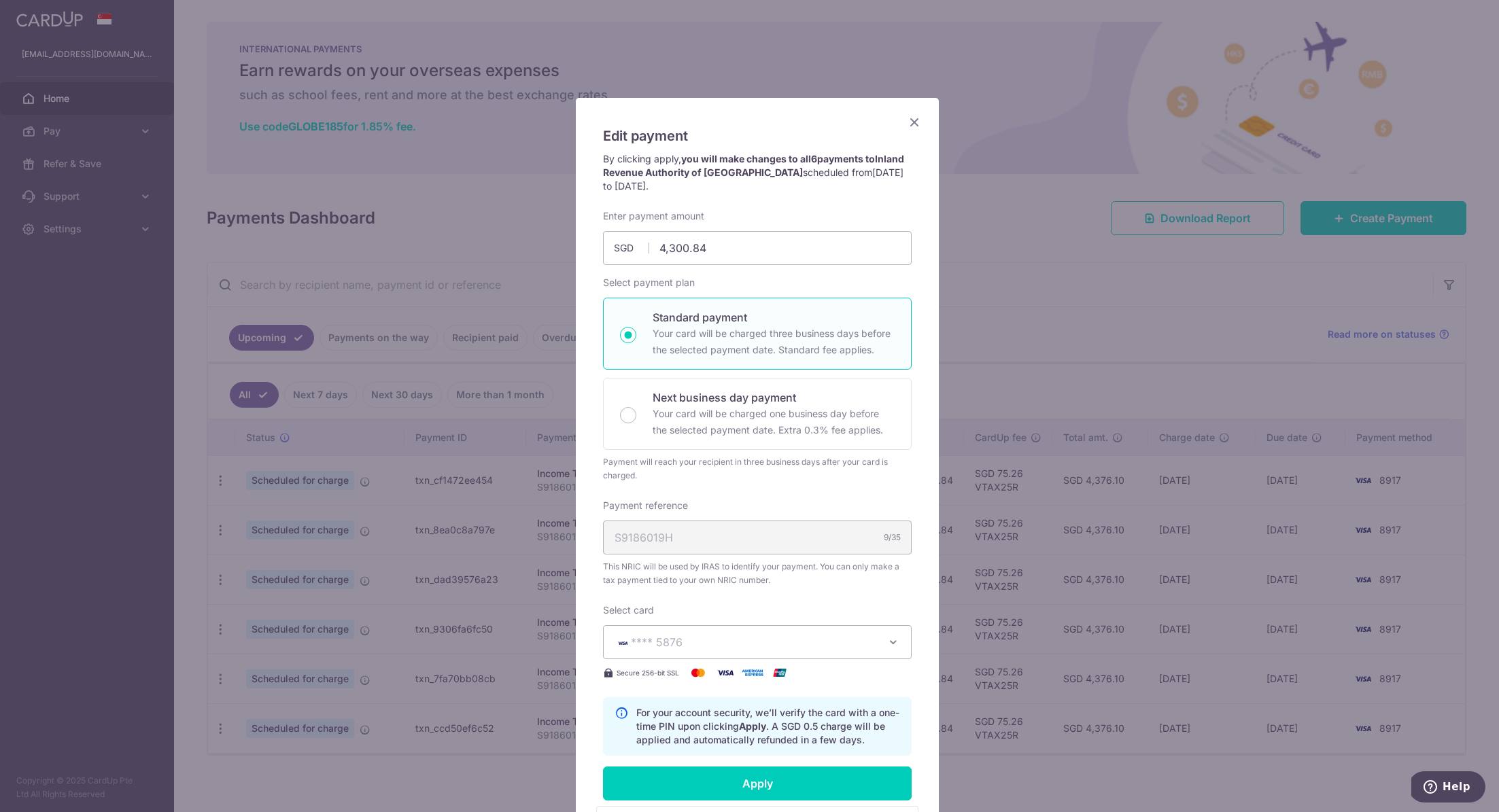
type input "Successfully Applied"
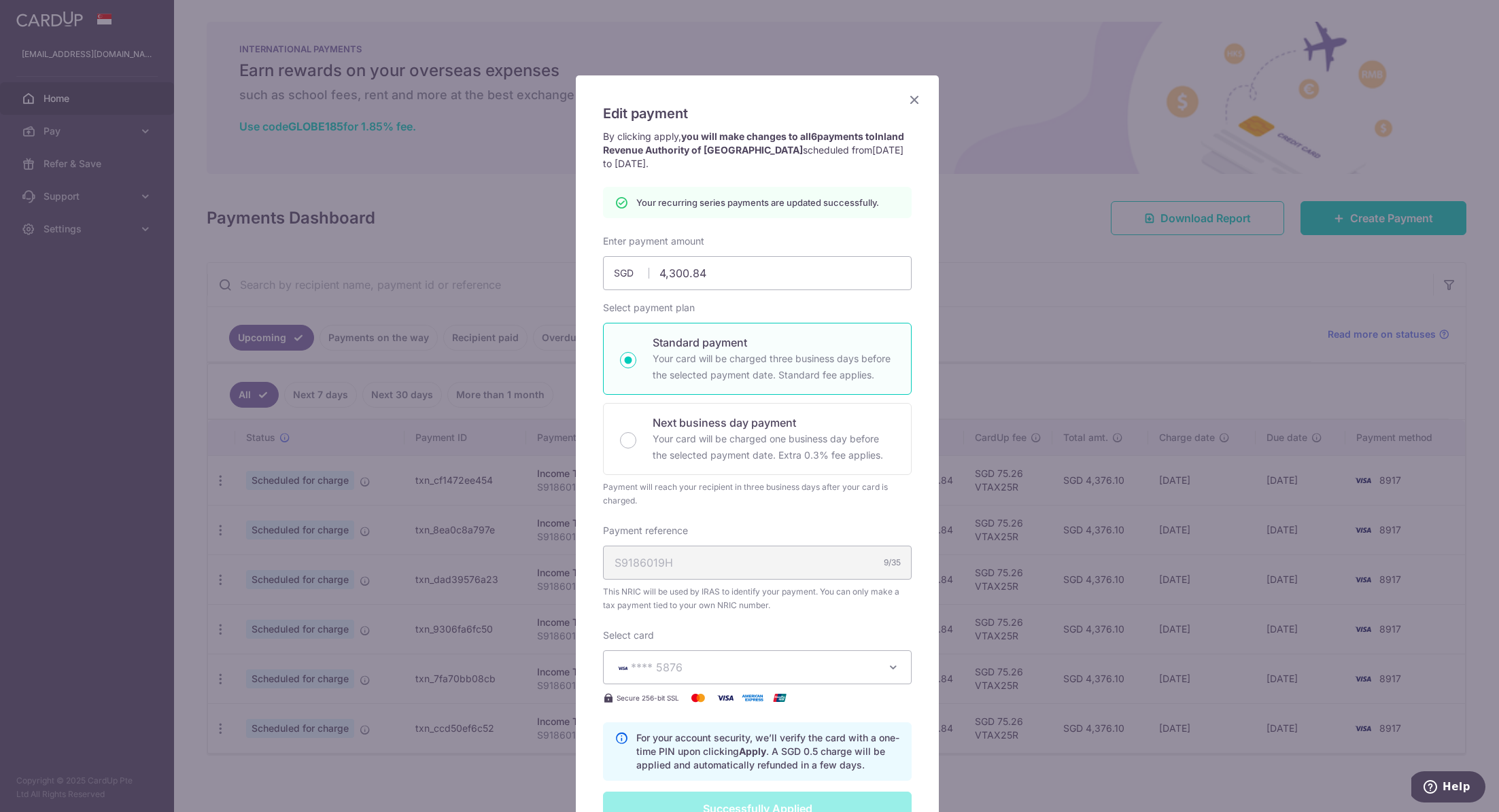
scroll to position [0, 0]
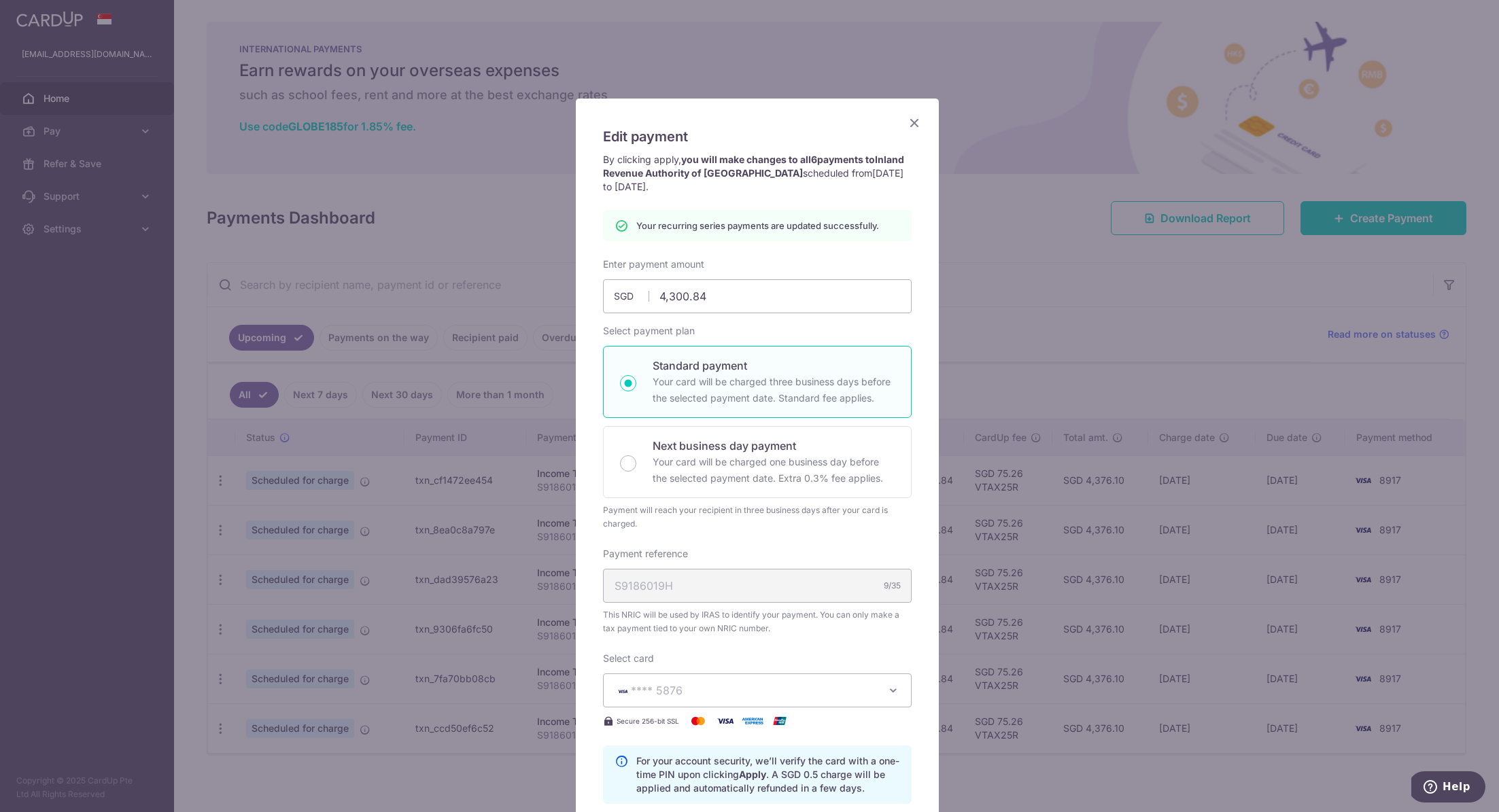
click at [908, 118] on icon "Close" at bounding box center [914, 122] width 16 height 17
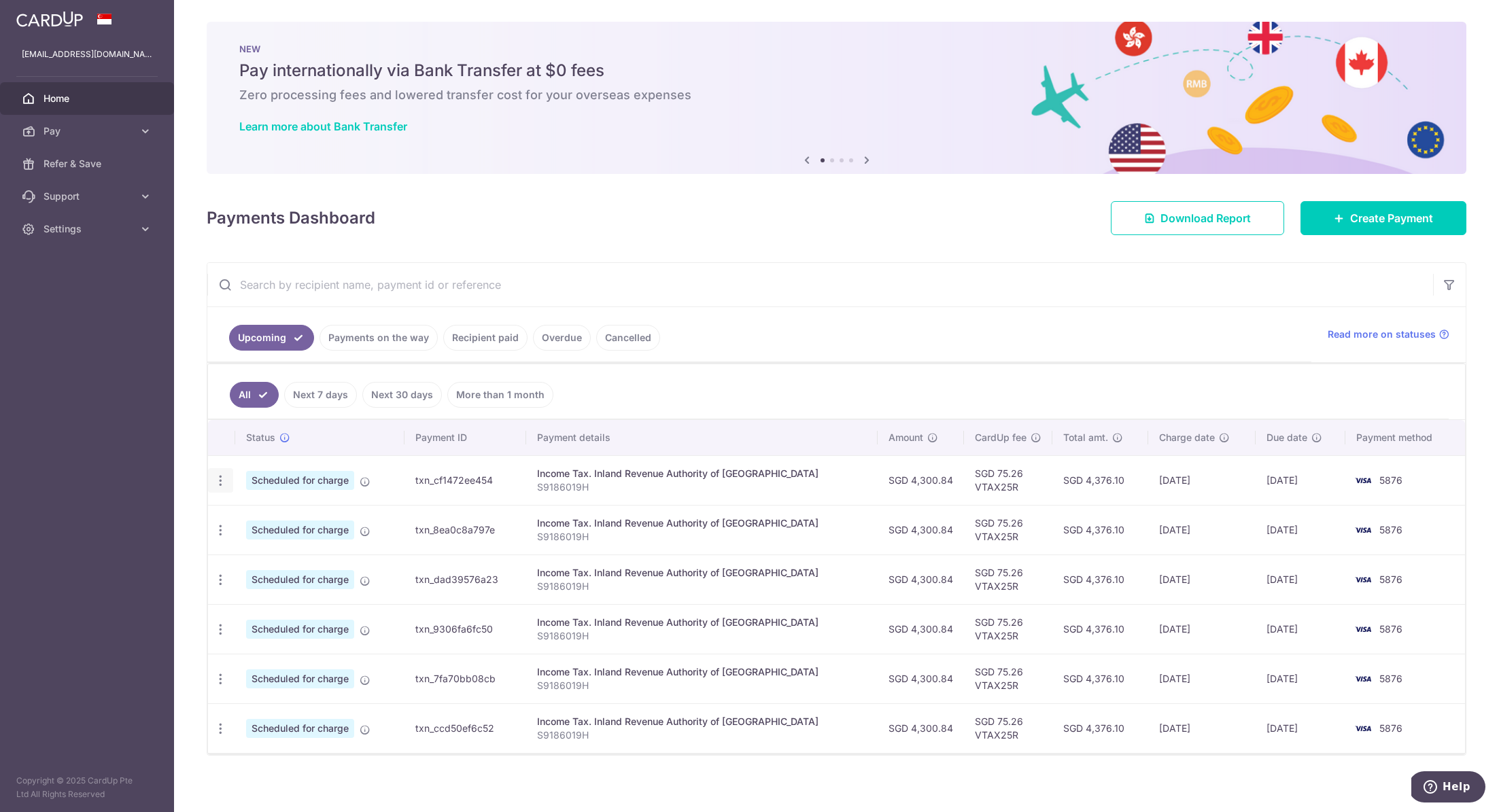
click at [218, 474] on icon "button" at bounding box center [220, 481] width 14 height 14
click at [273, 506] on link "Update payment" at bounding box center [279, 518] width 141 height 33
radio input "true"
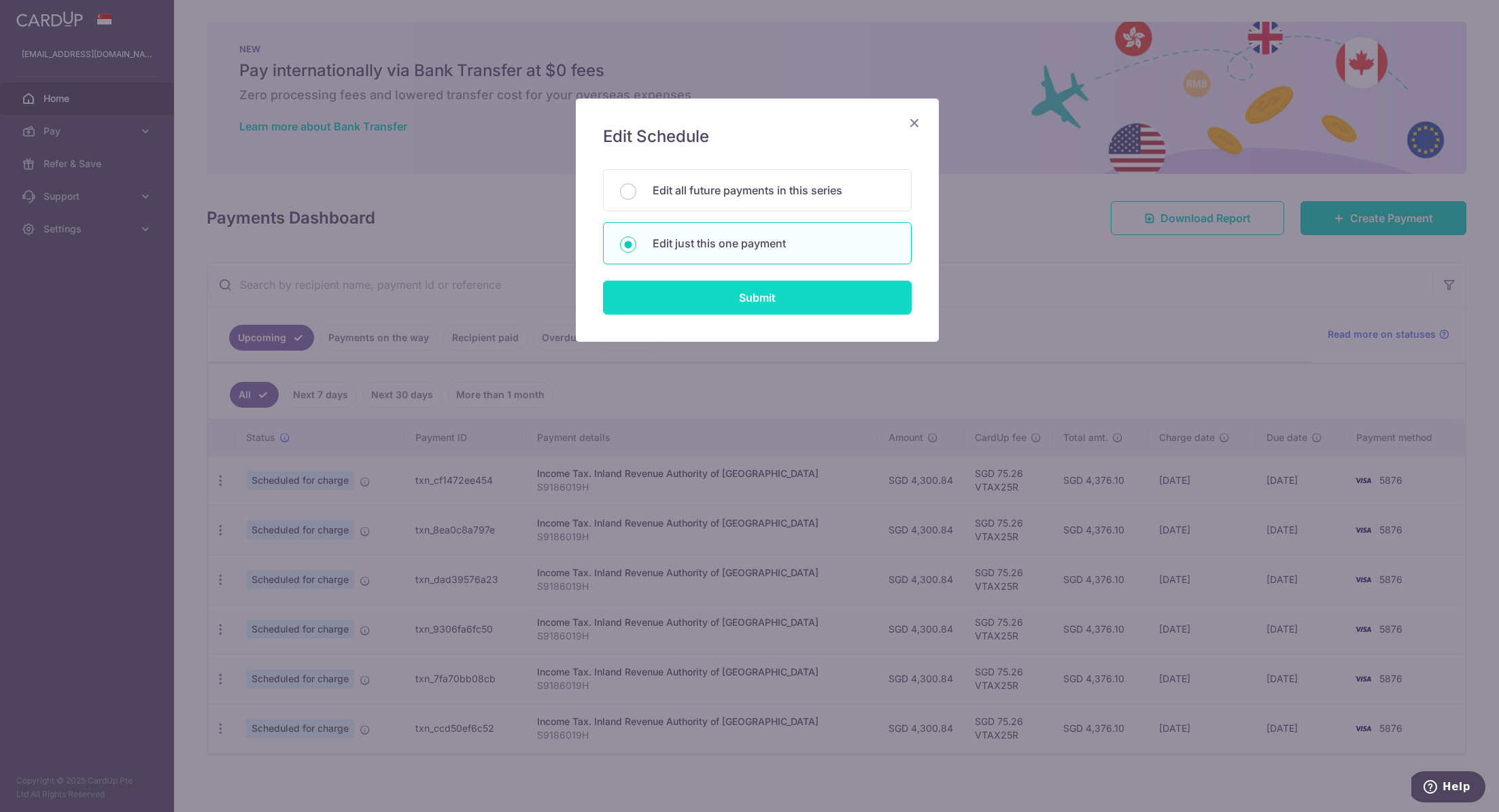
click at [749, 298] on input "Submit" at bounding box center [757, 298] width 309 height 34
radio input "true"
type input "4,300.84"
type input "10/10/2025"
type input "S9186019H"
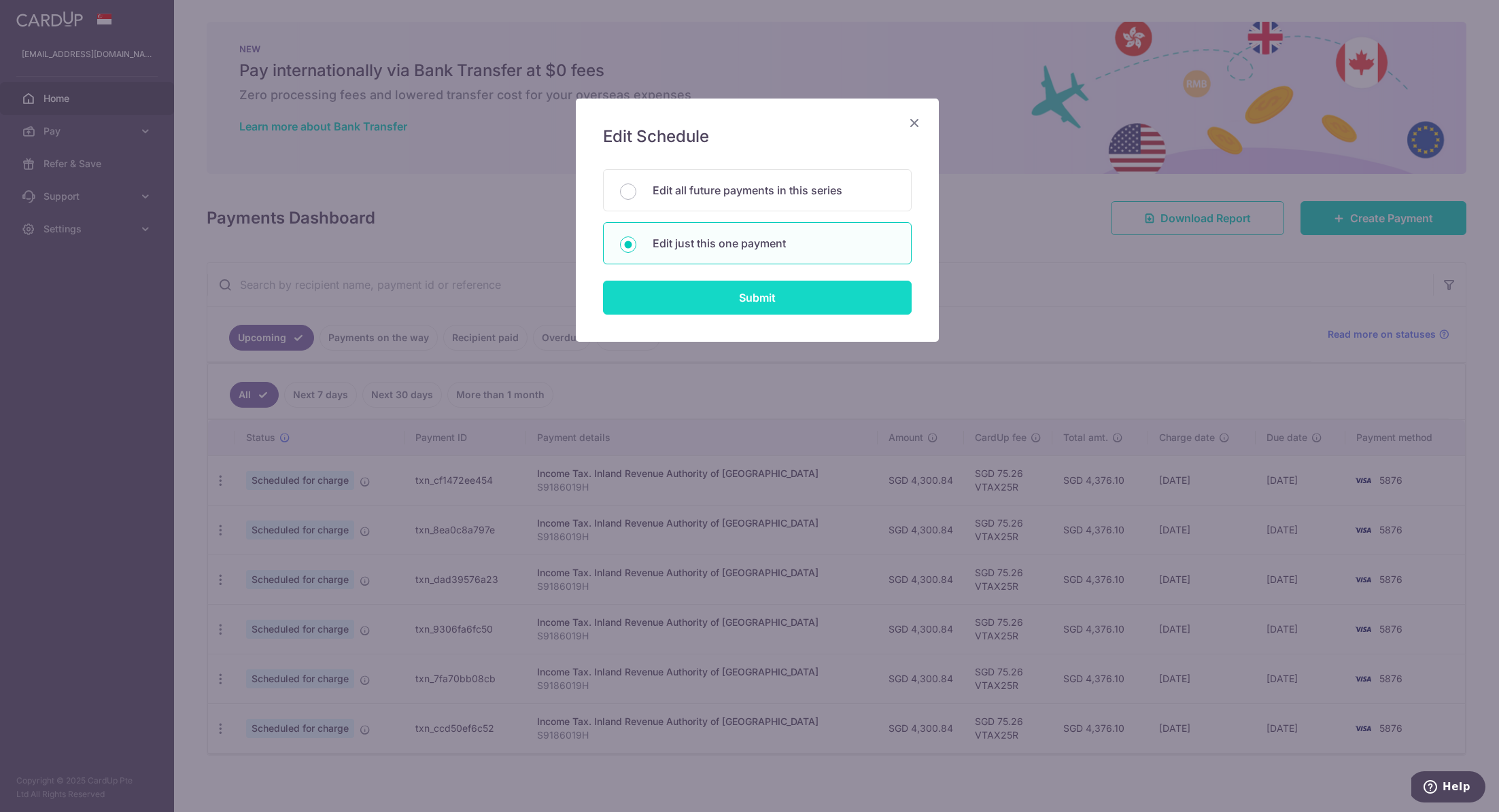
type input "VTAX25R"
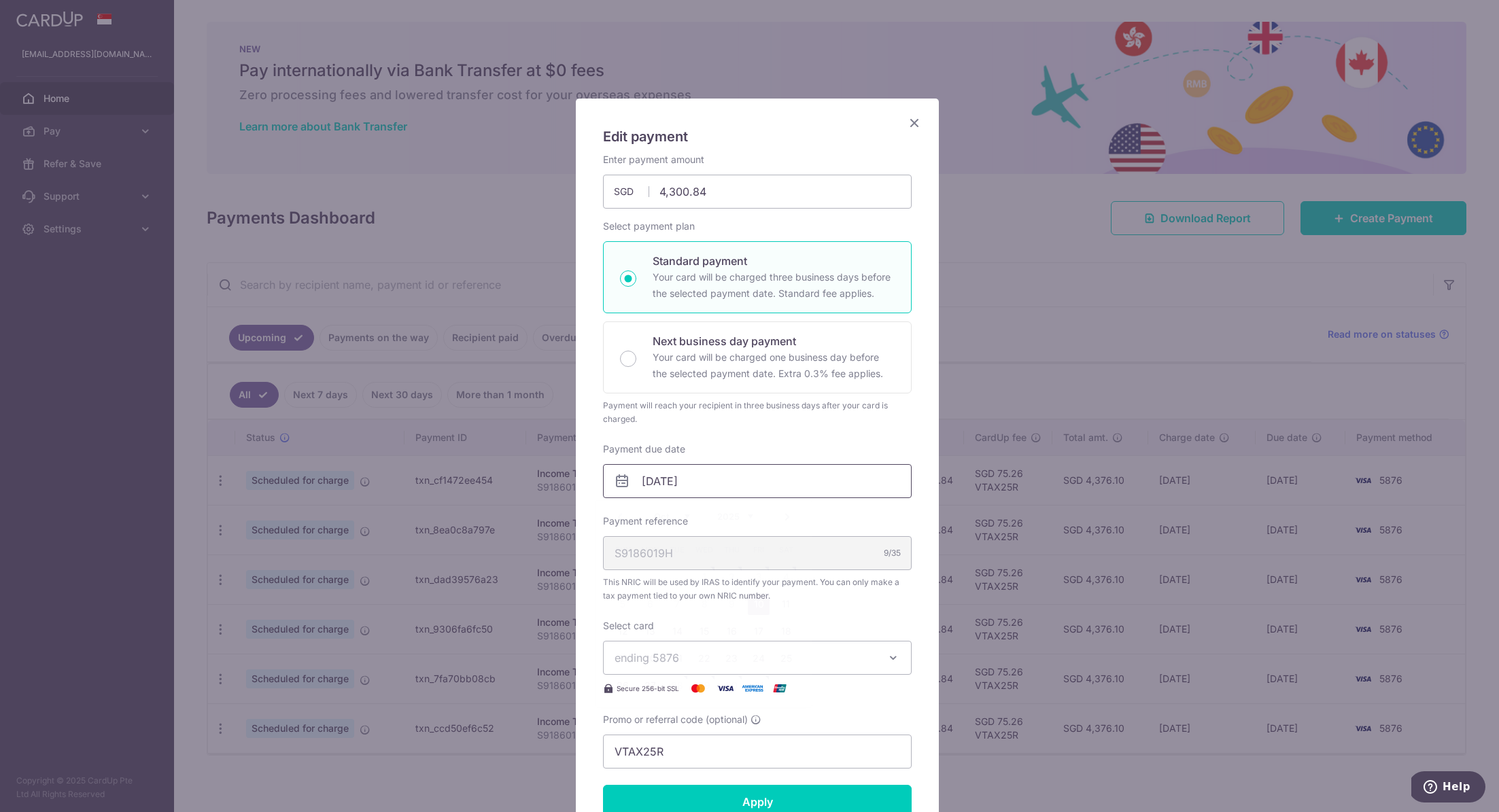
click at [764, 483] on input "10/10/2025" at bounding box center [757, 481] width 309 height 34
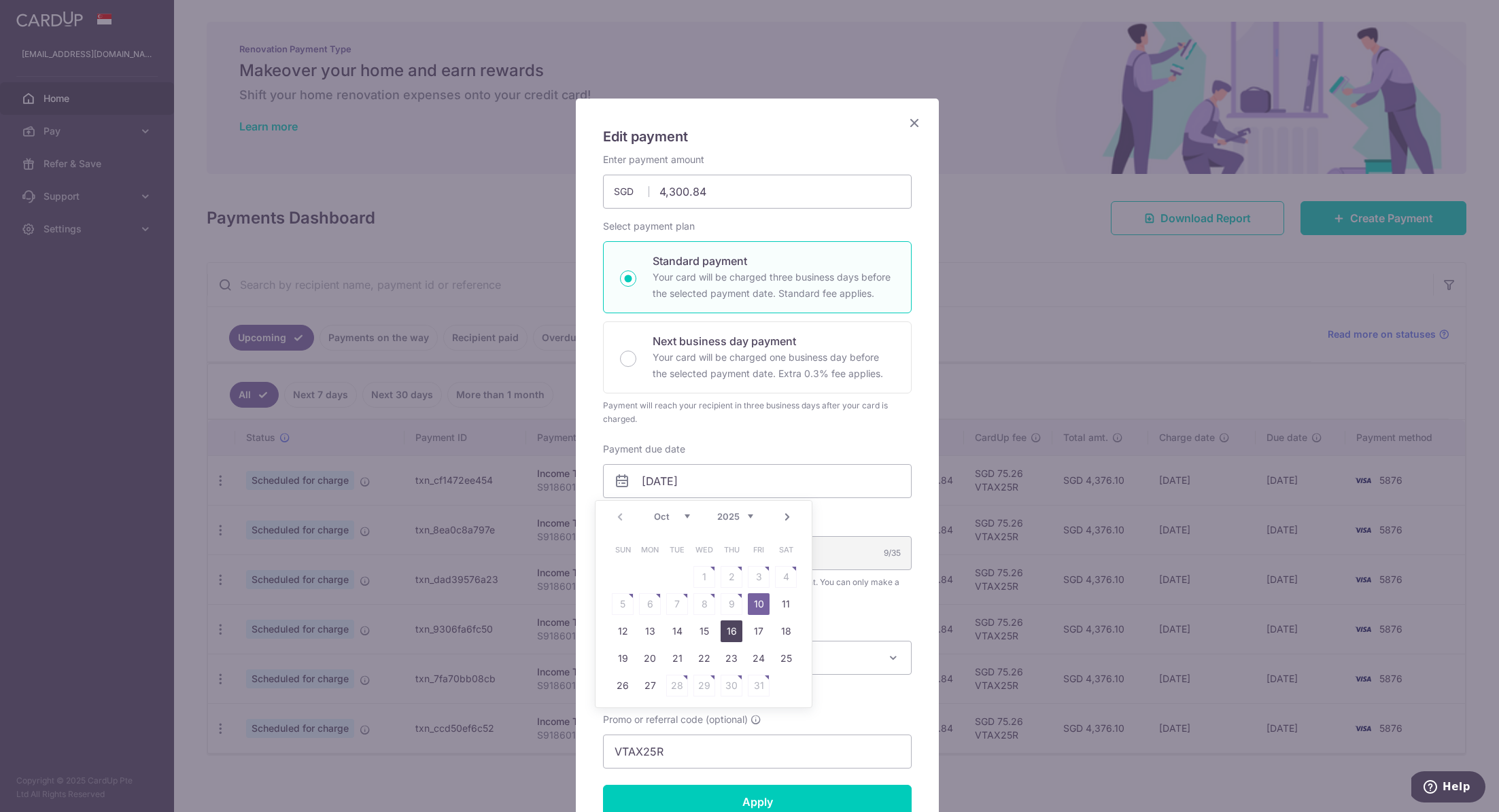
click at [735, 629] on link "16" at bounding box center [731, 631] width 22 height 22
type input "[DATE]"
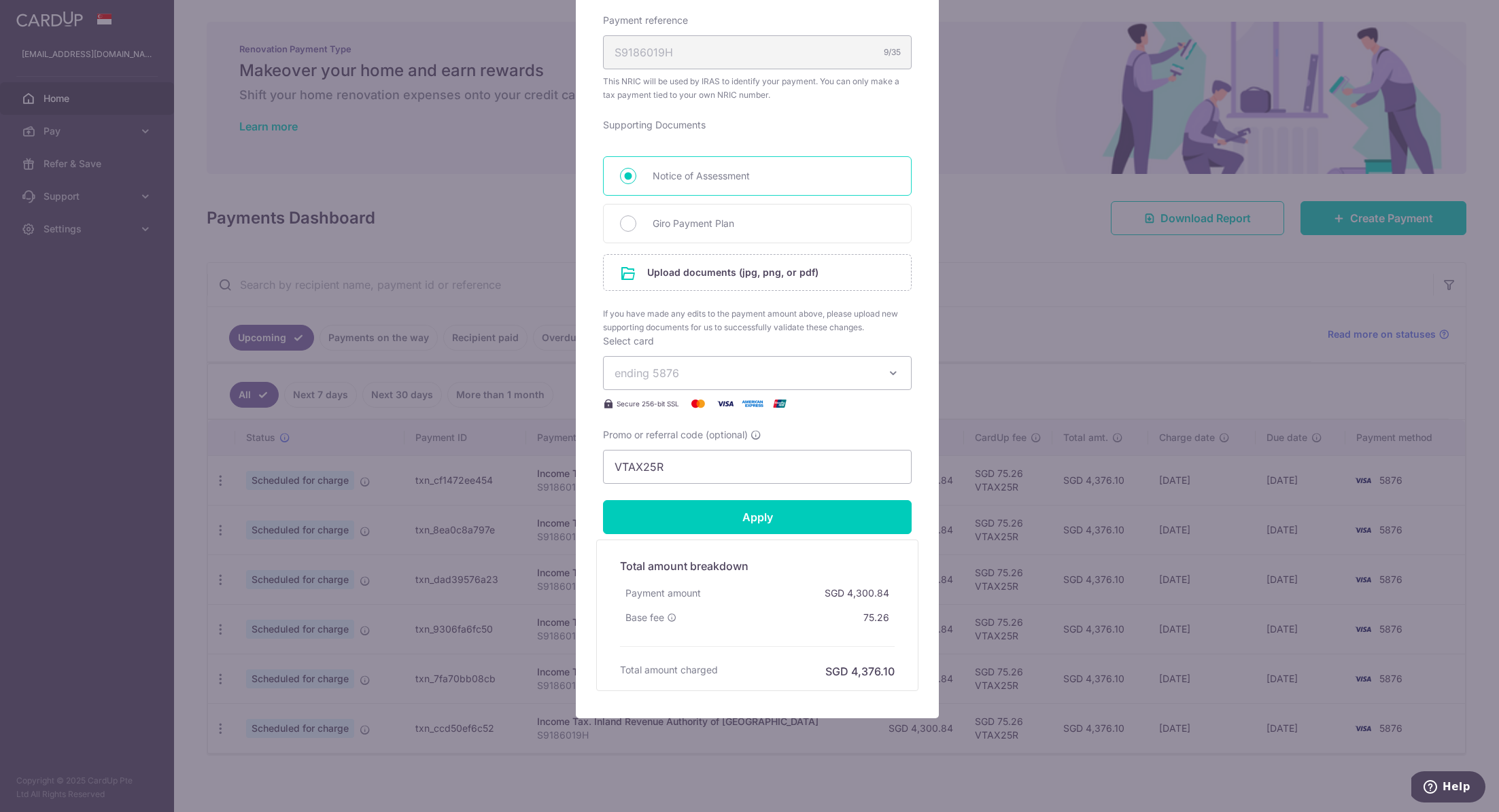
scroll to position [521, 0]
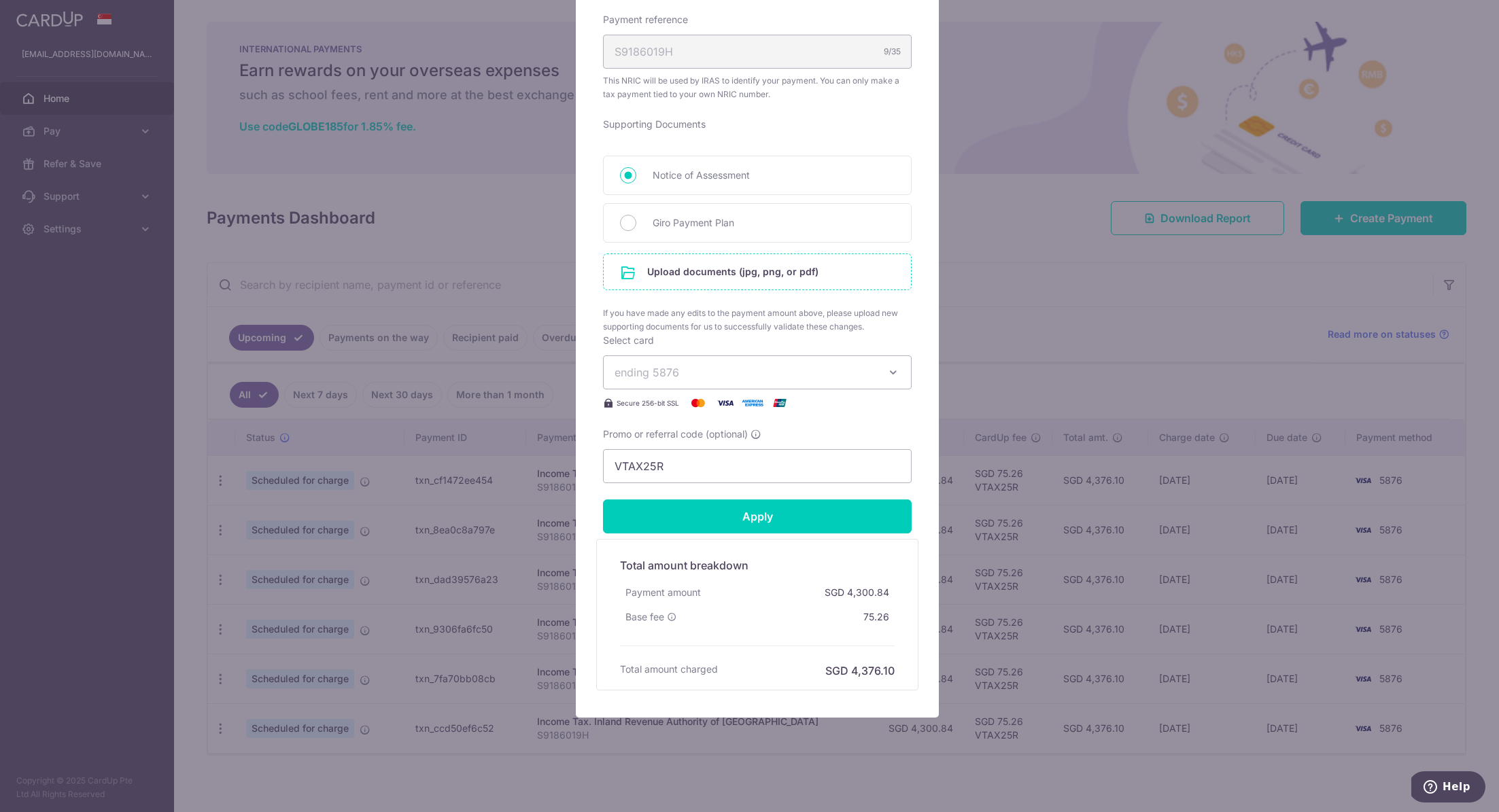
click at [740, 270] on input "file" at bounding box center [756, 271] width 307 height 35
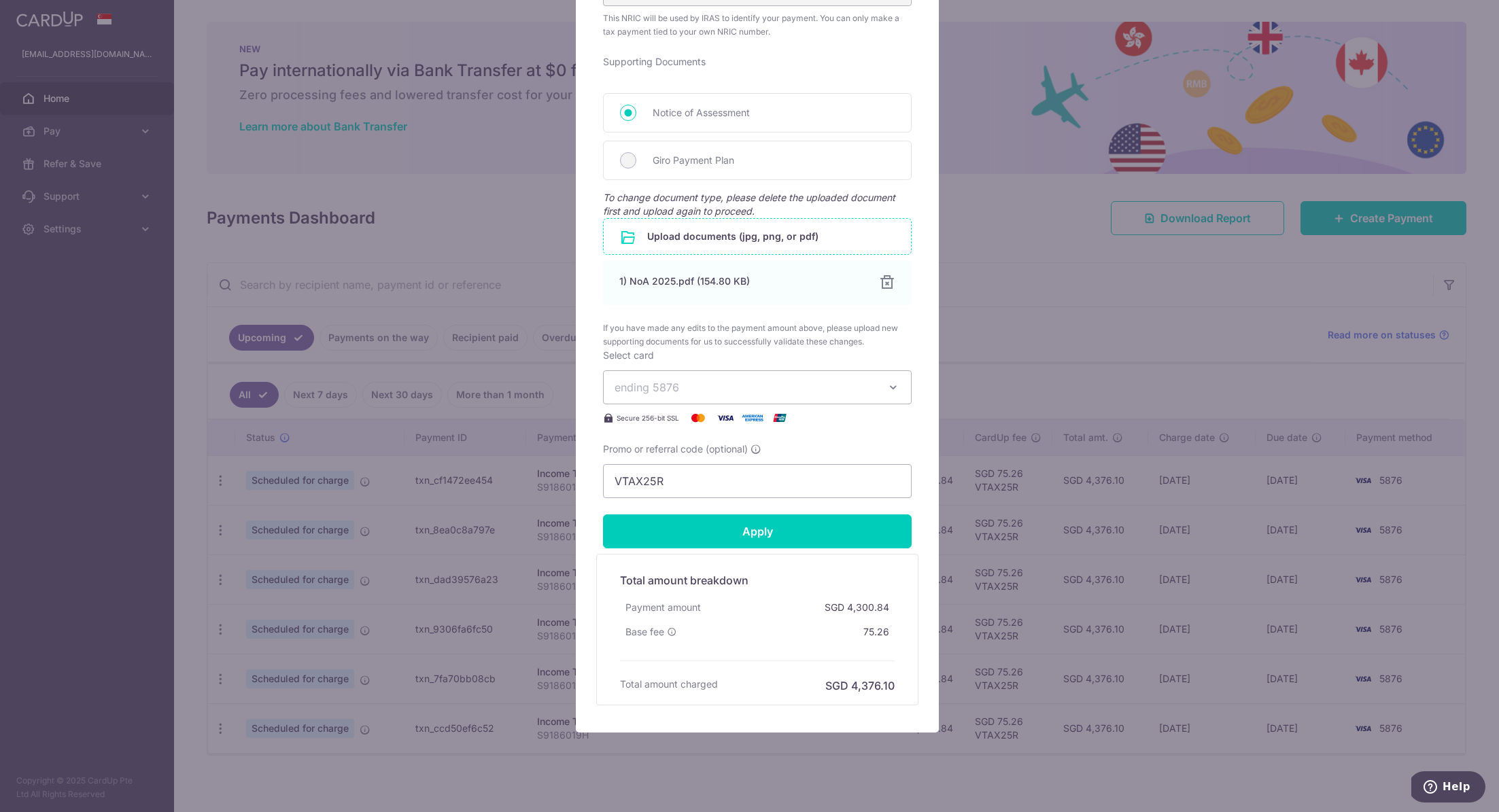
scroll to position [598, 0]
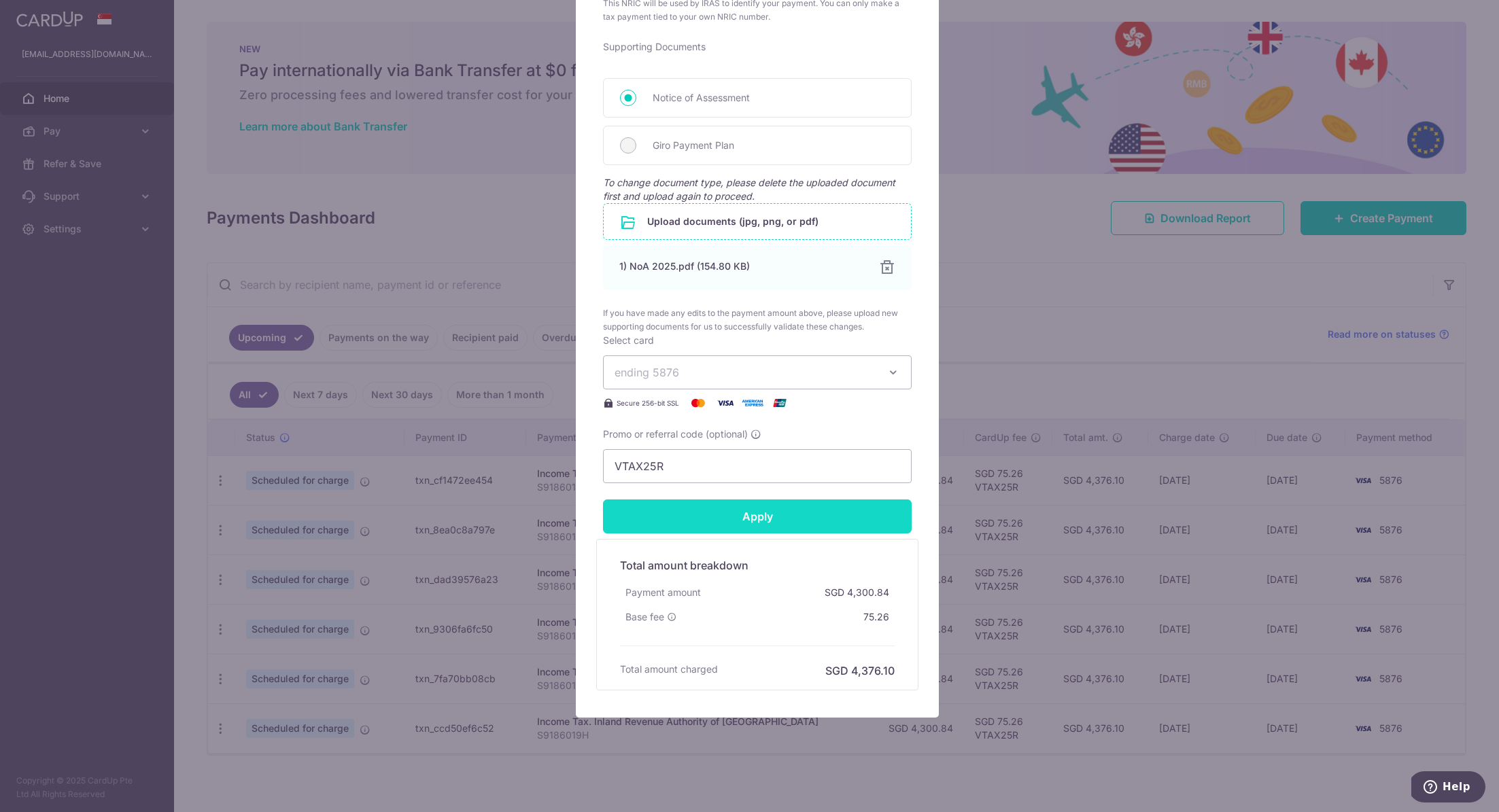
click at [737, 514] on input "Apply" at bounding box center [757, 517] width 309 height 34
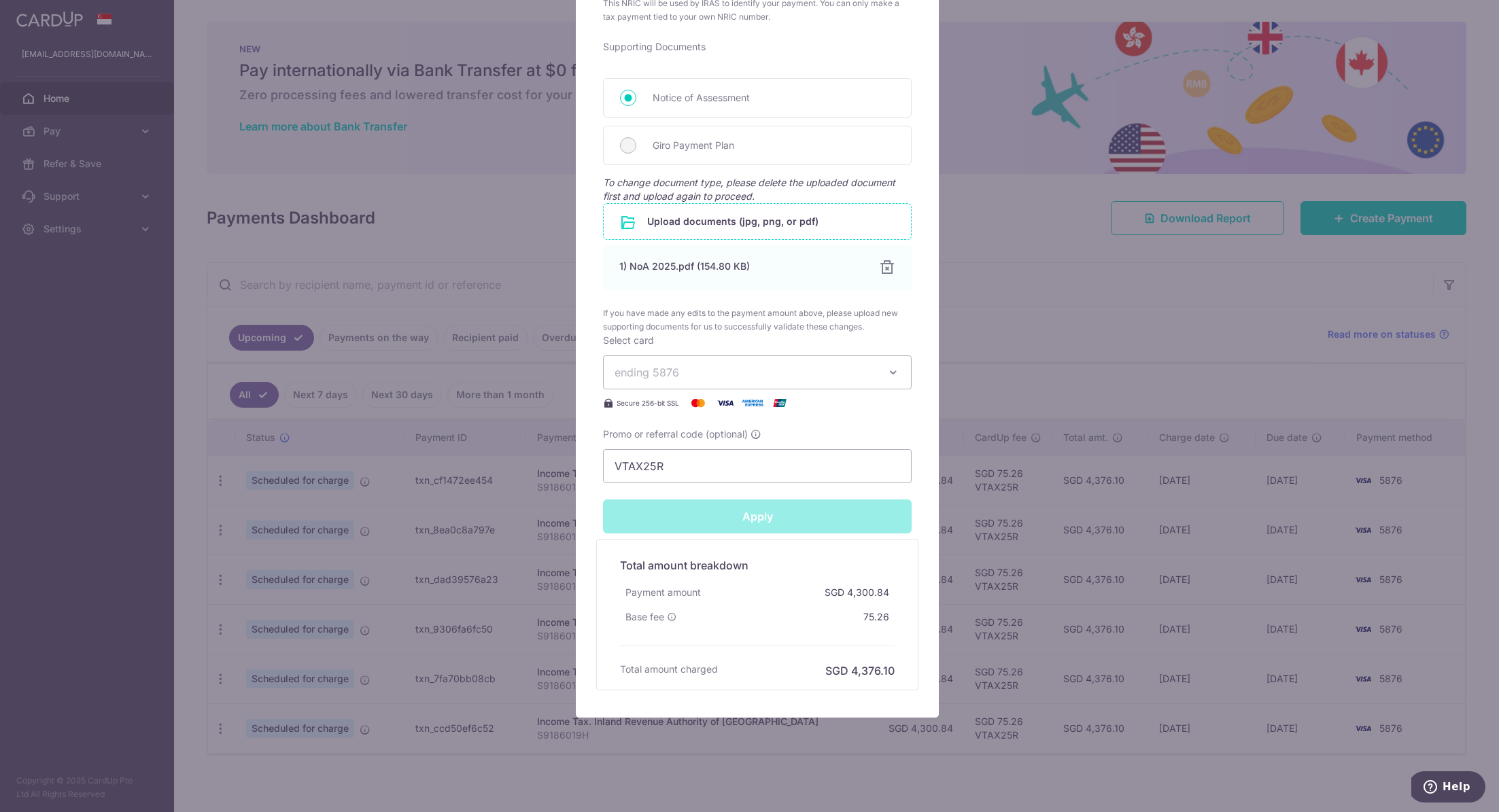
type input "Successfully Applied"
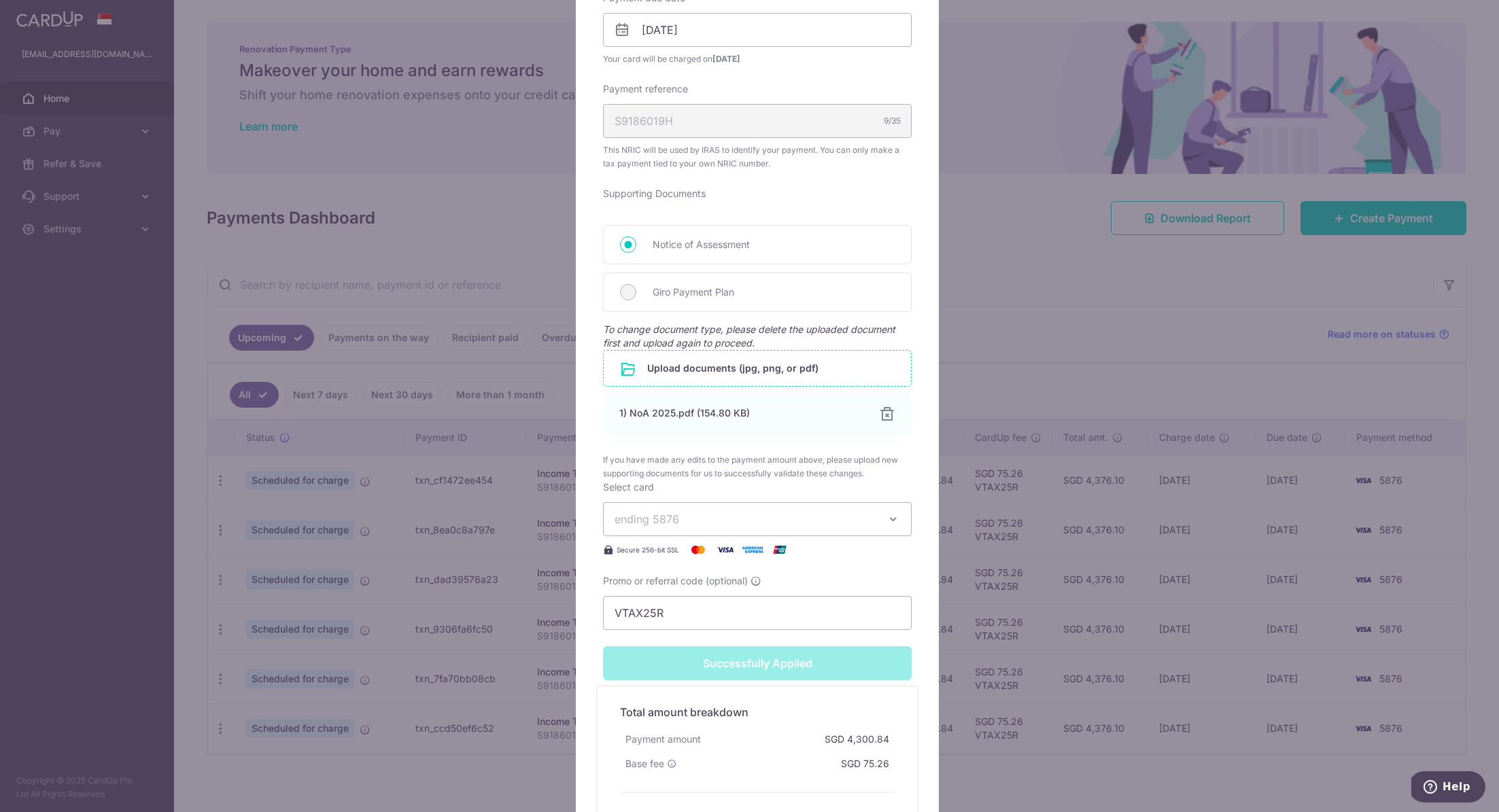
scroll to position [0, 0]
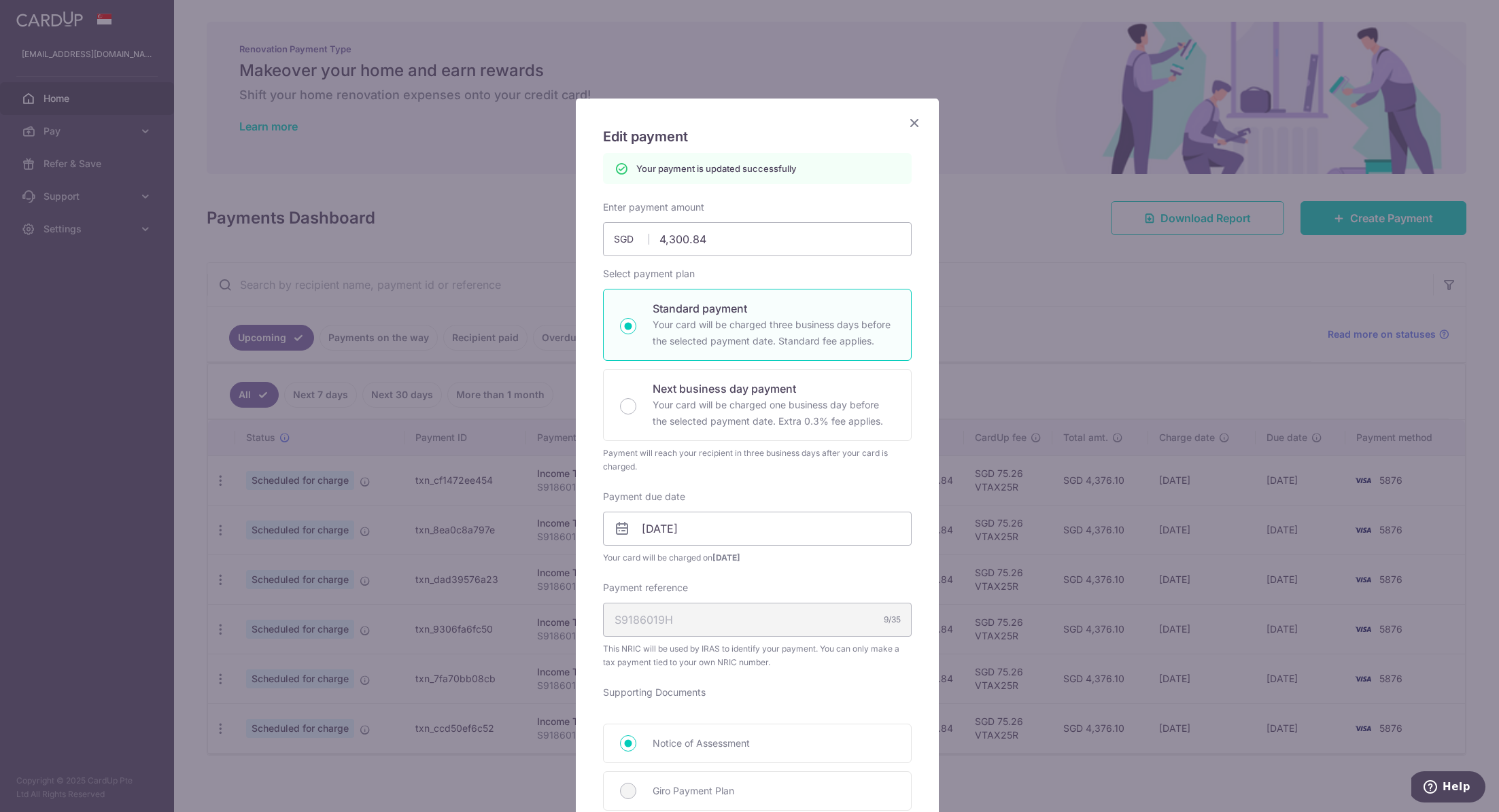
click at [906, 126] on icon "Close" at bounding box center [914, 122] width 16 height 17
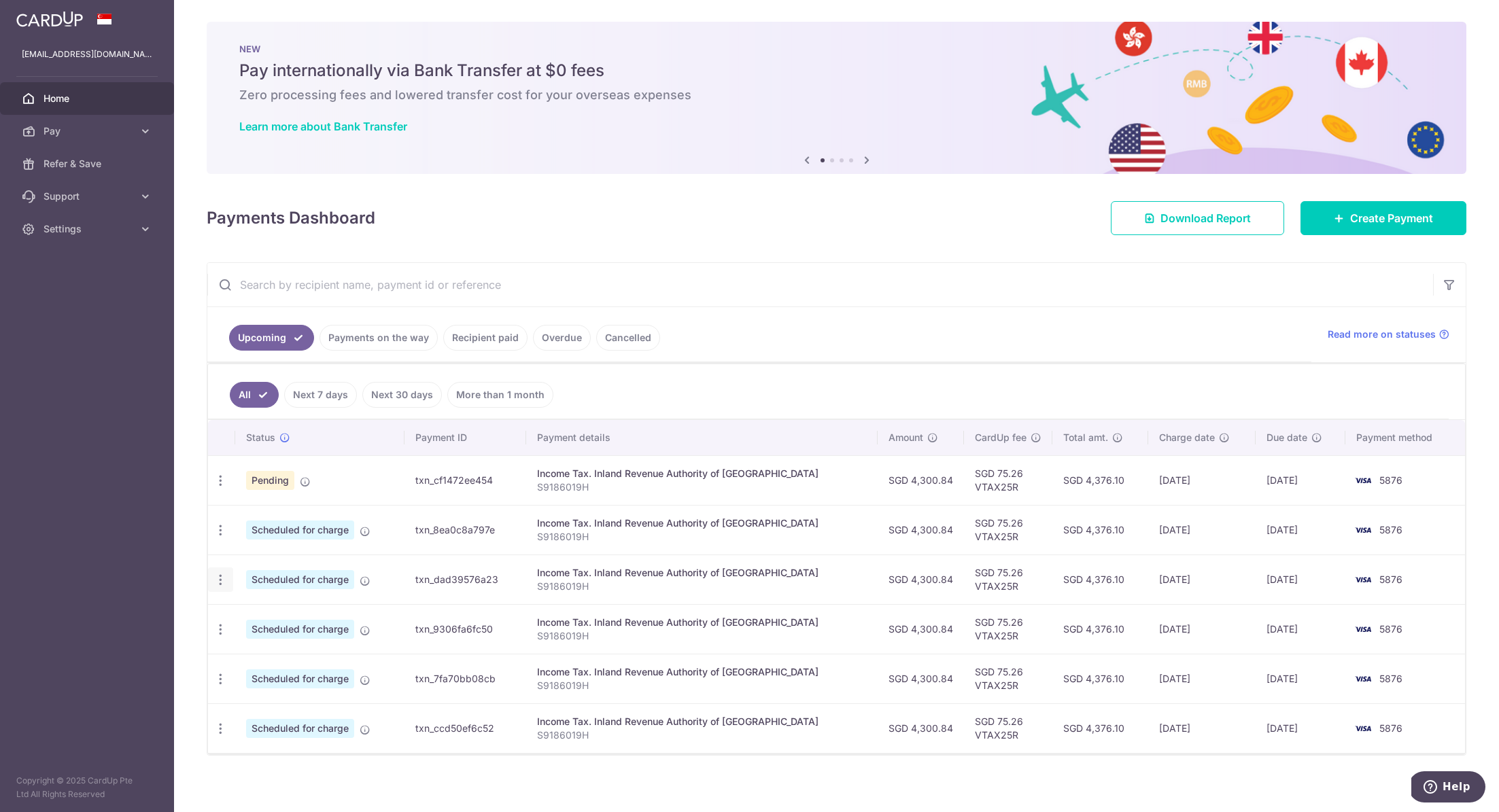
click at [220, 579] on icon "button" at bounding box center [220, 580] width 14 height 14
click at [275, 610] on span "Update payment" at bounding box center [293, 617] width 92 height 16
radio input "true"
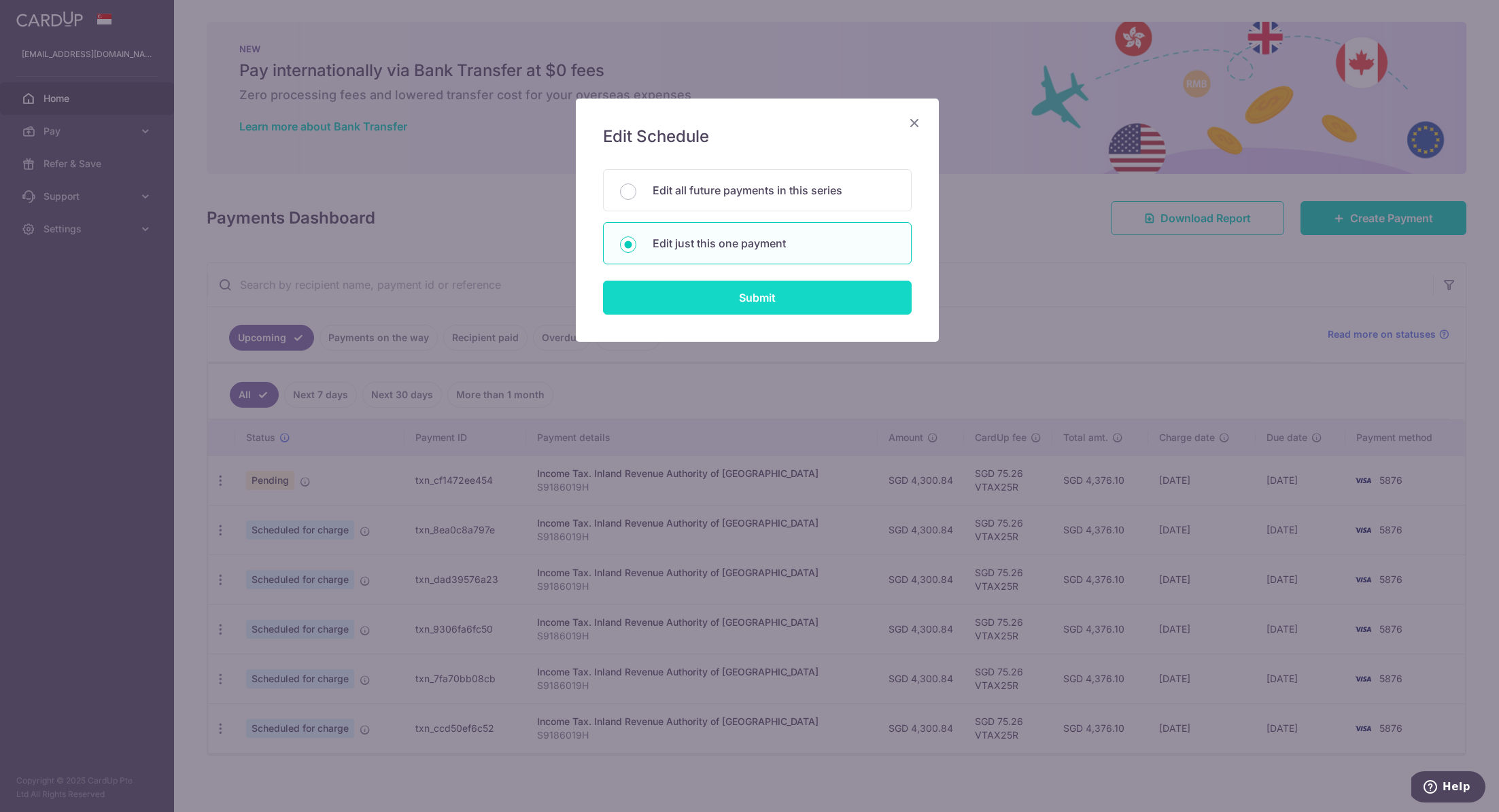
click at [760, 293] on input "Submit" at bounding box center [757, 298] width 309 height 34
radio input "true"
type input "4,300.84"
type input "08/12/2025"
type input "S9186019H"
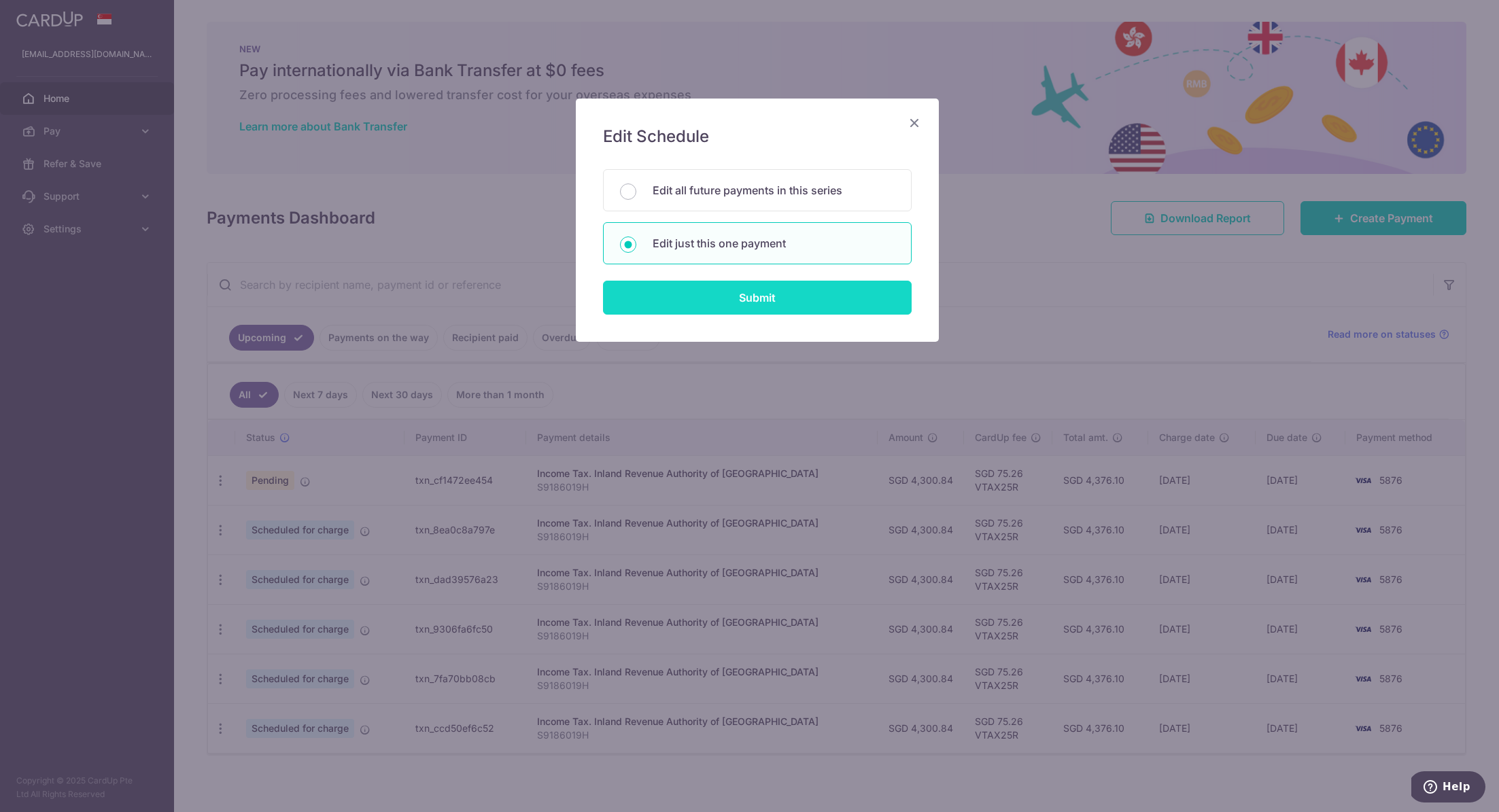
type input "VTAX25R"
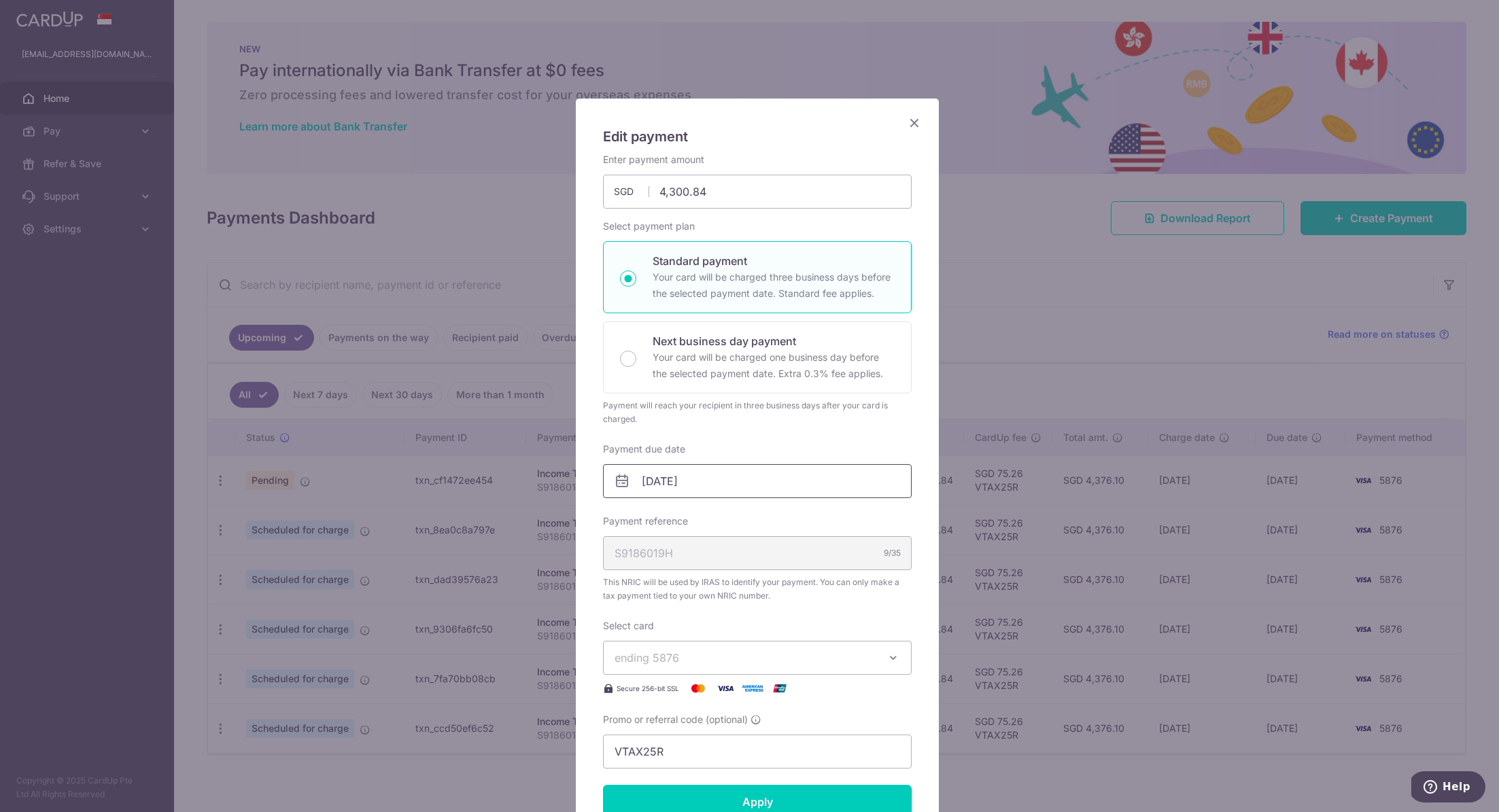
click at [734, 475] on input "08/12/2025" at bounding box center [757, 481] width 309 height 34
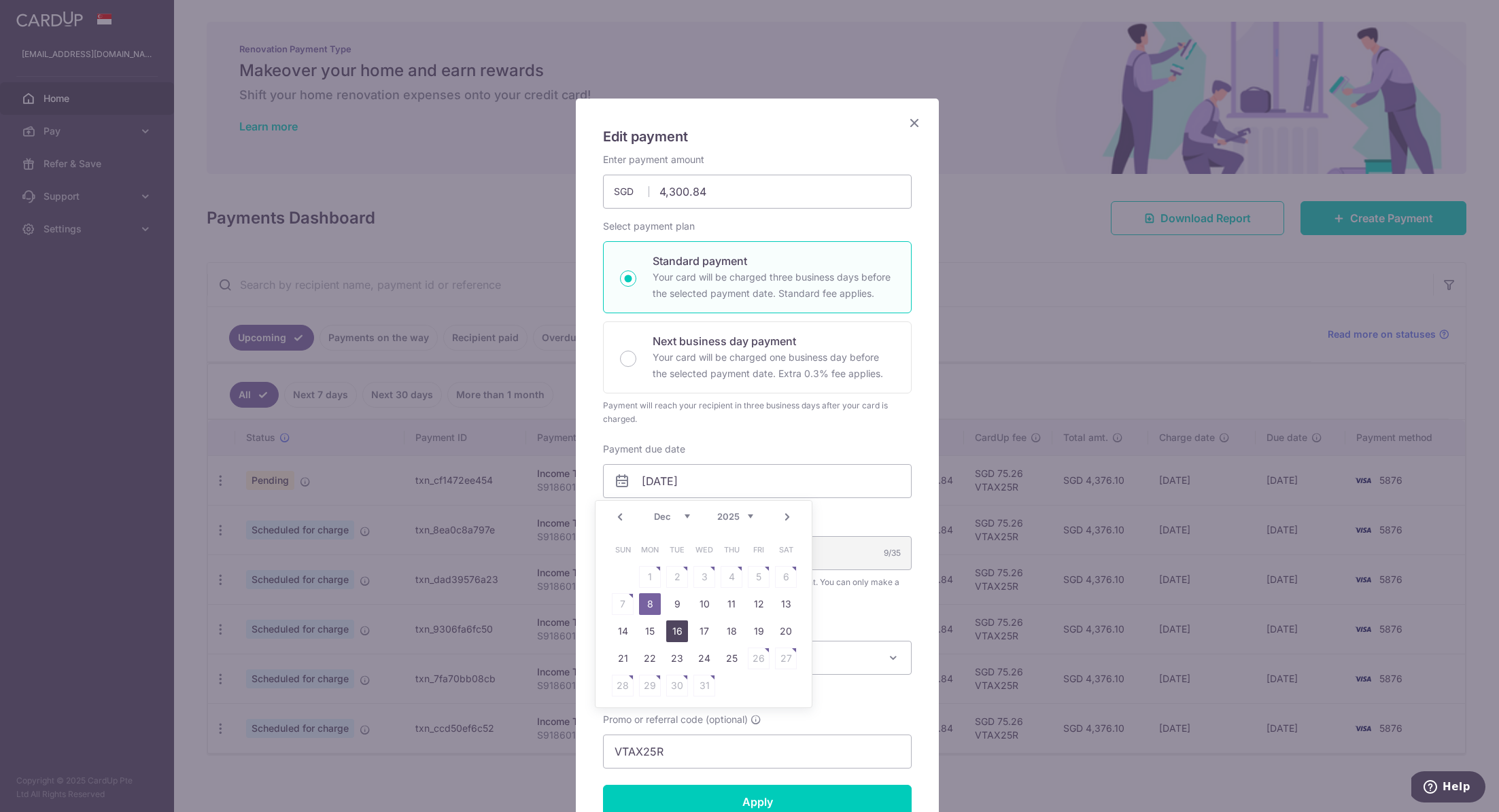
click at [671, 628] on link "16" at bounding box center [677, 631] width 22 height 22
type input "[DATE]"
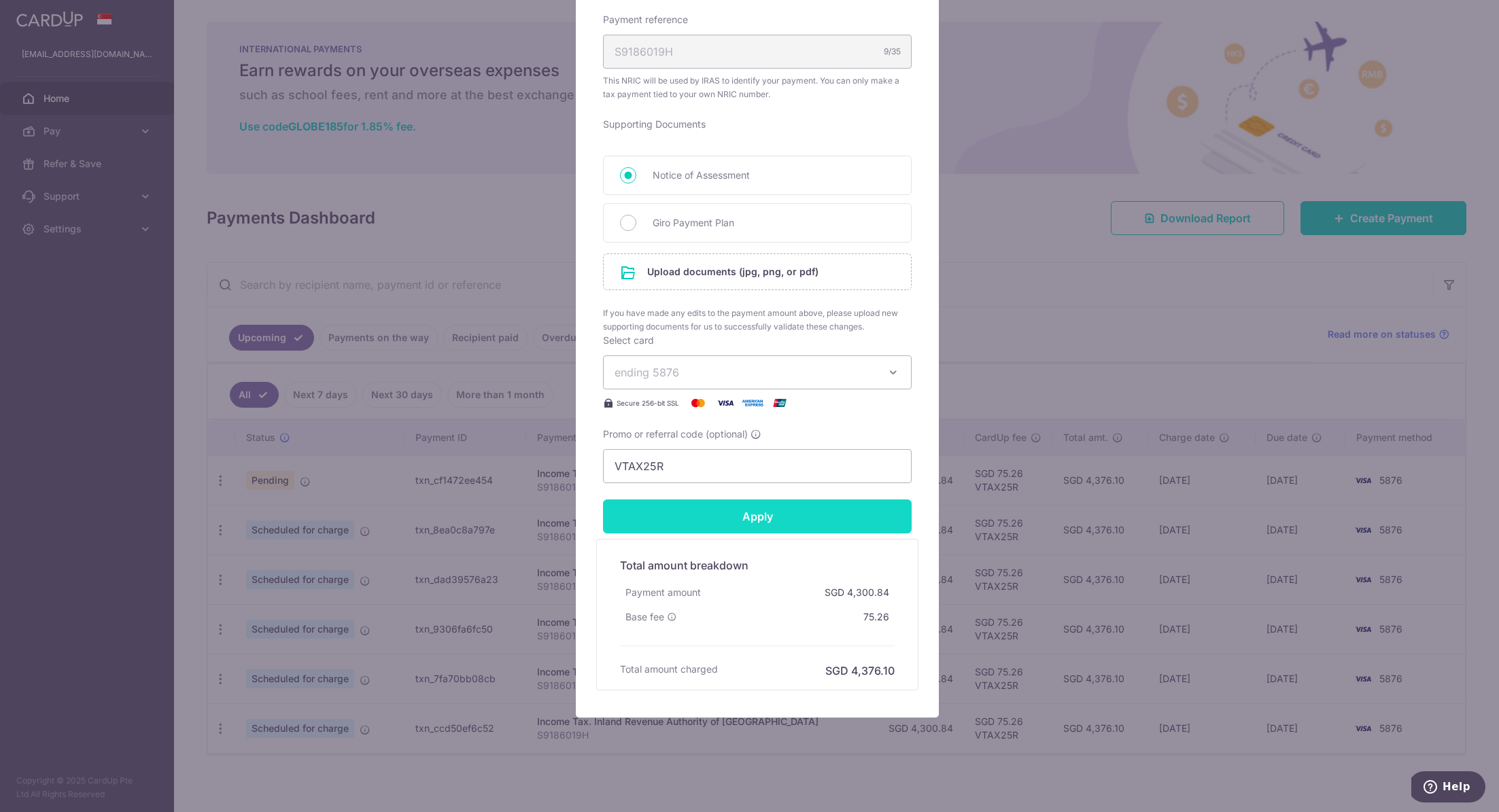
scroll to position [516, 0]
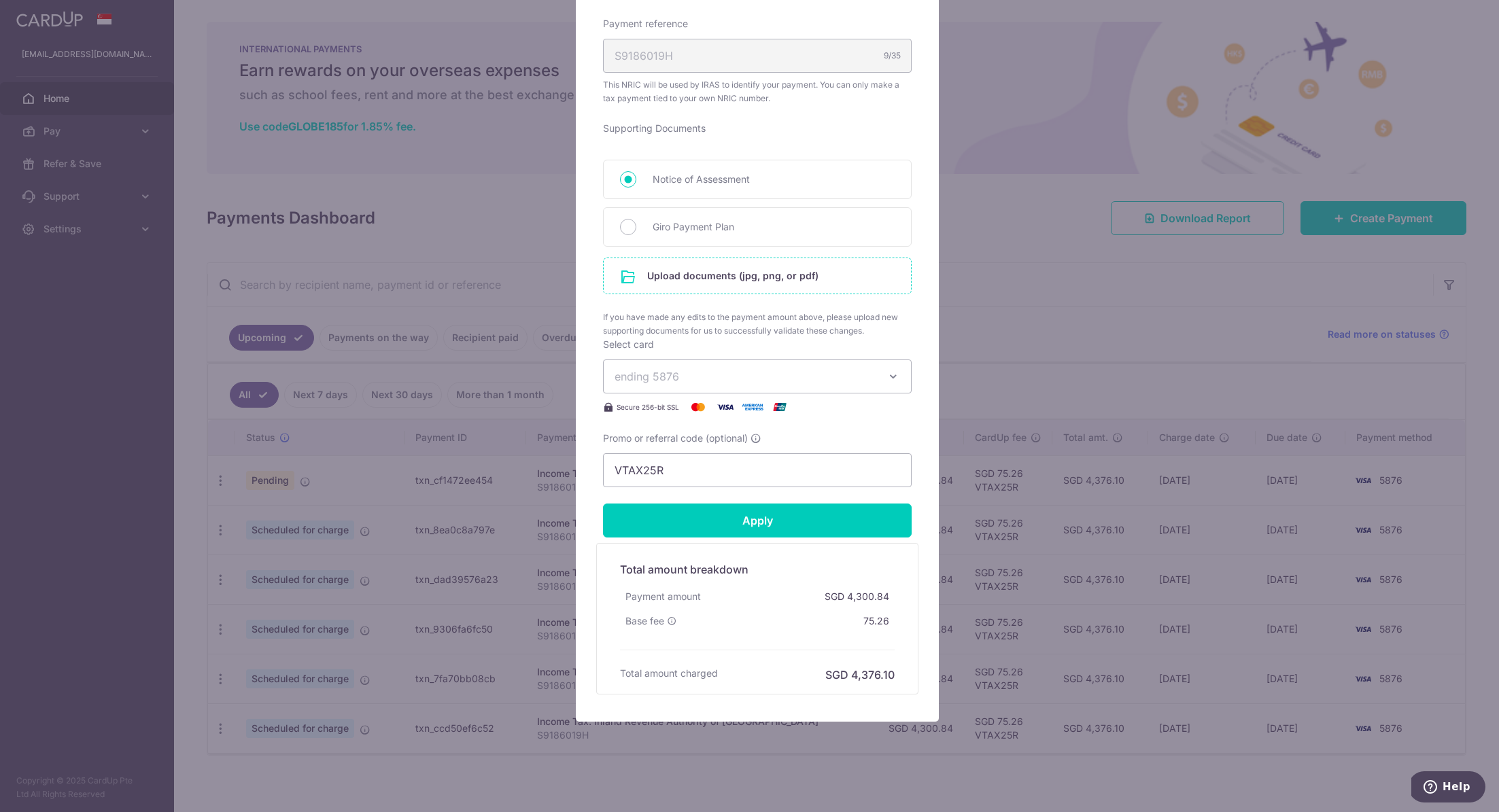
click at [721, 278] on input "file" at bounding box center [756, 275] width 307 height 35
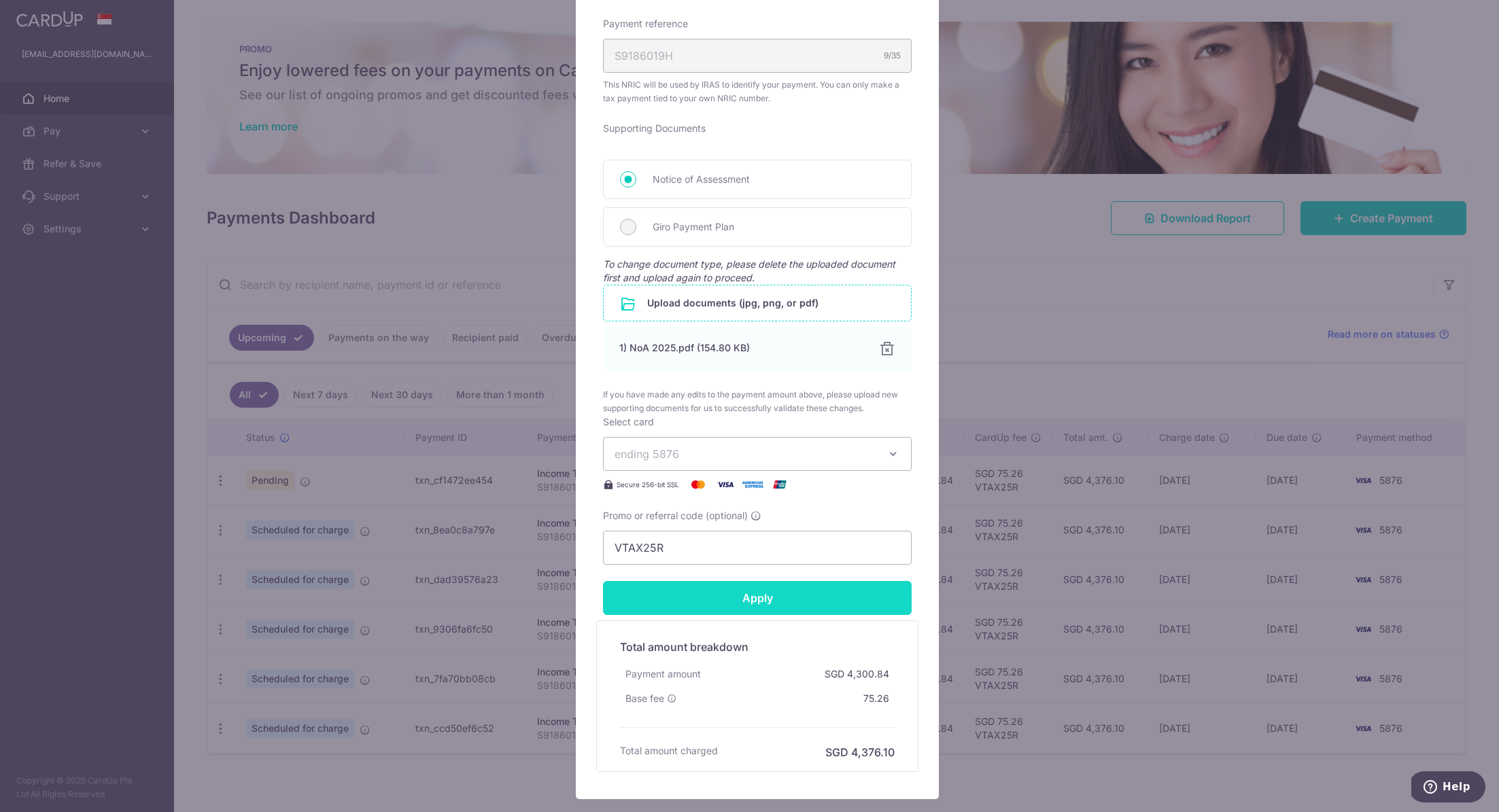
click at [765, 597] on input "Apply" at bounding box center [757, 598] width 309 height 34
type input "Successfully Applied"
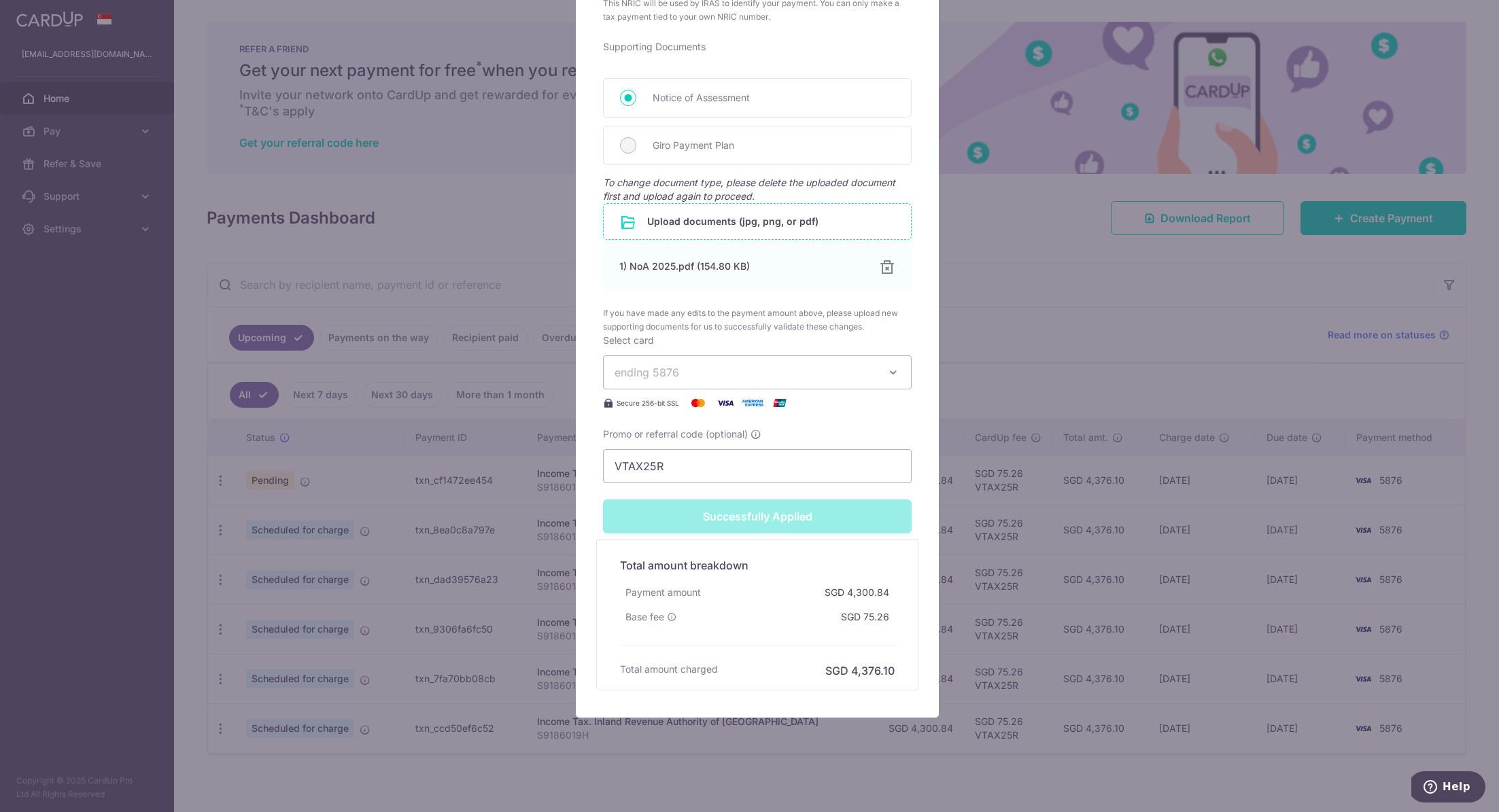
scroll to position [0, 0]
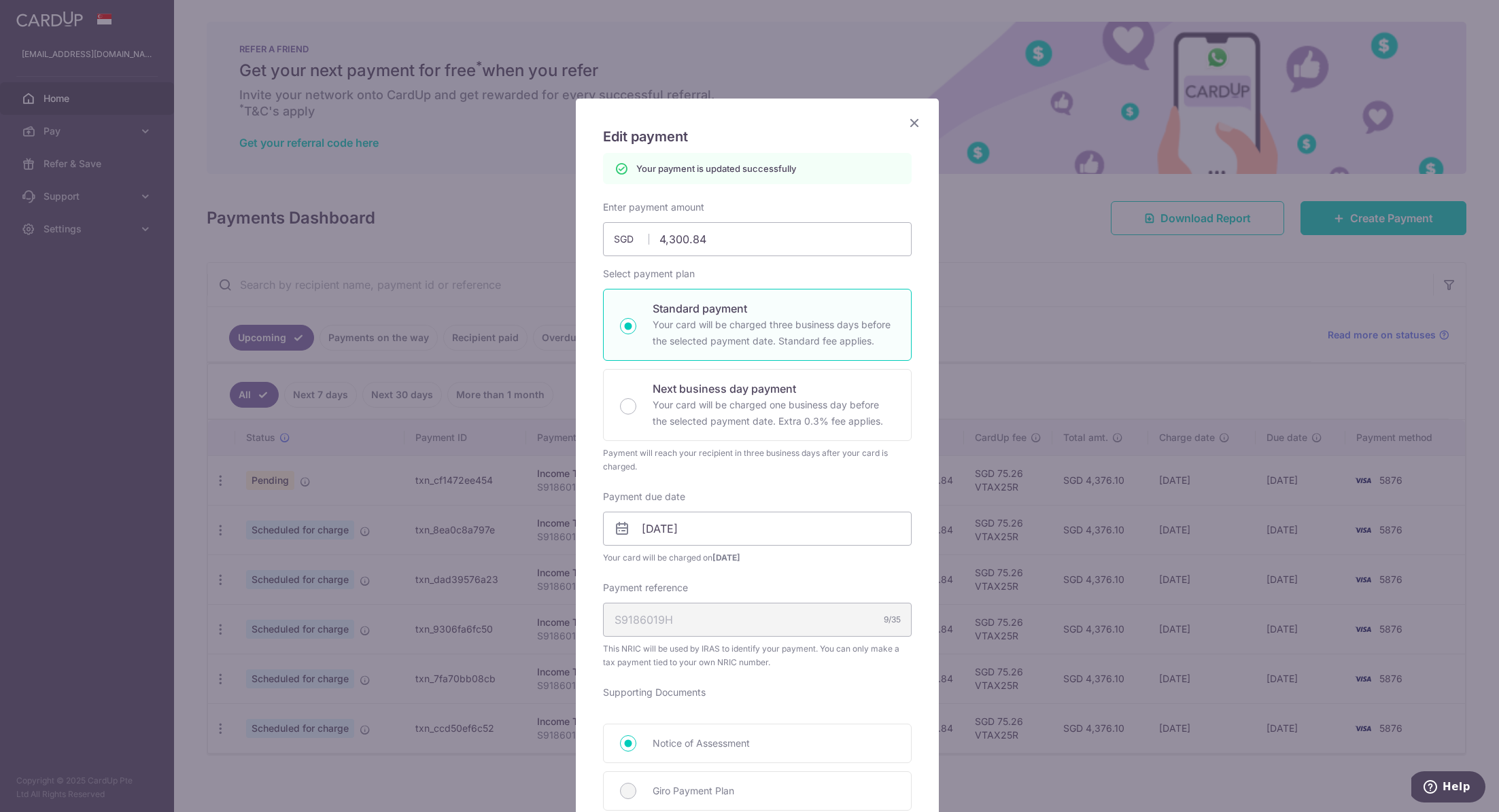
click at [909, 122] on icon "Close" at bounding box center [914, 122] width 16 height 17
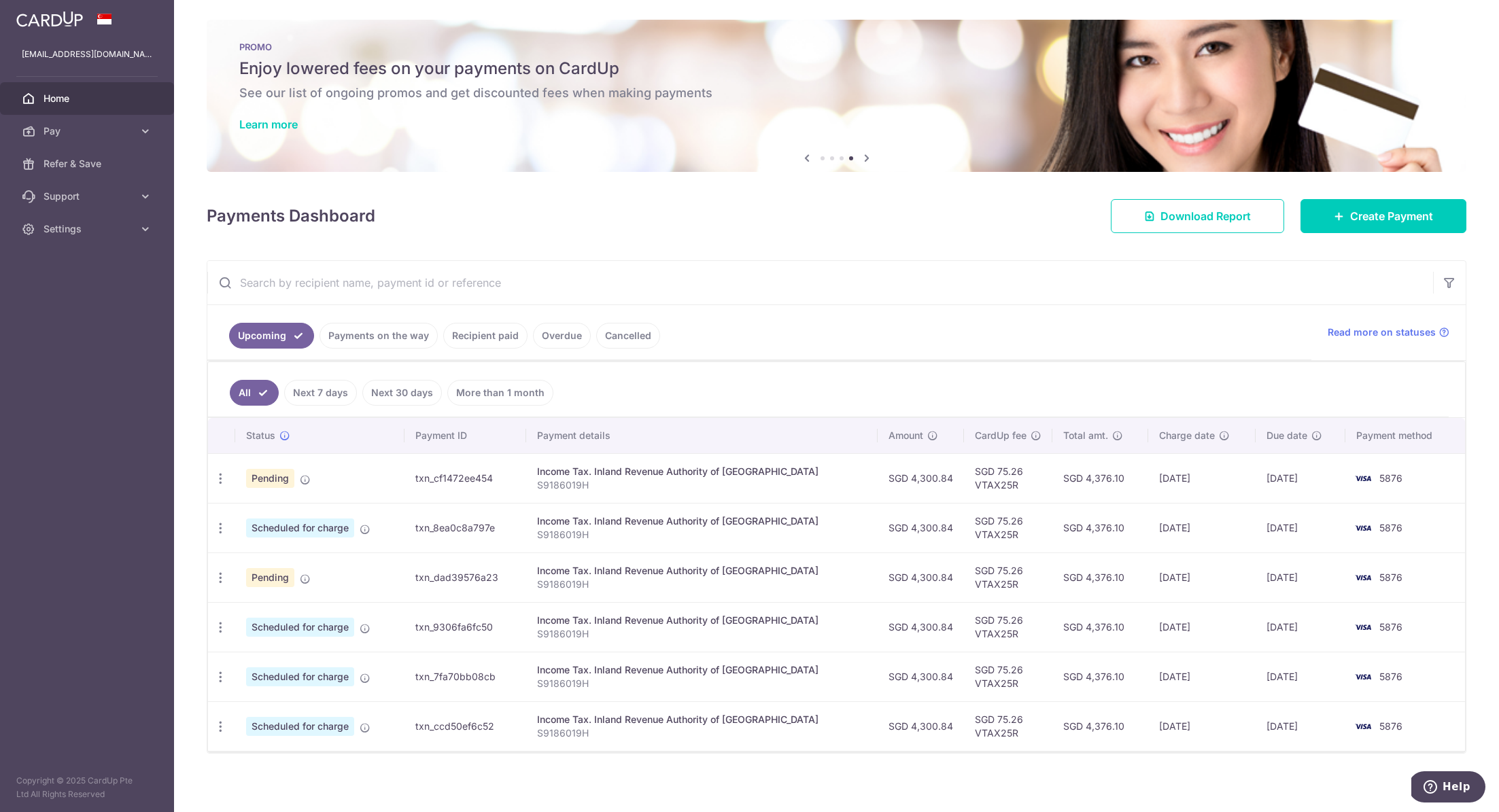
scroll to position [3, 0]
